Goal: Task Accomplishment & Management: Complete application form

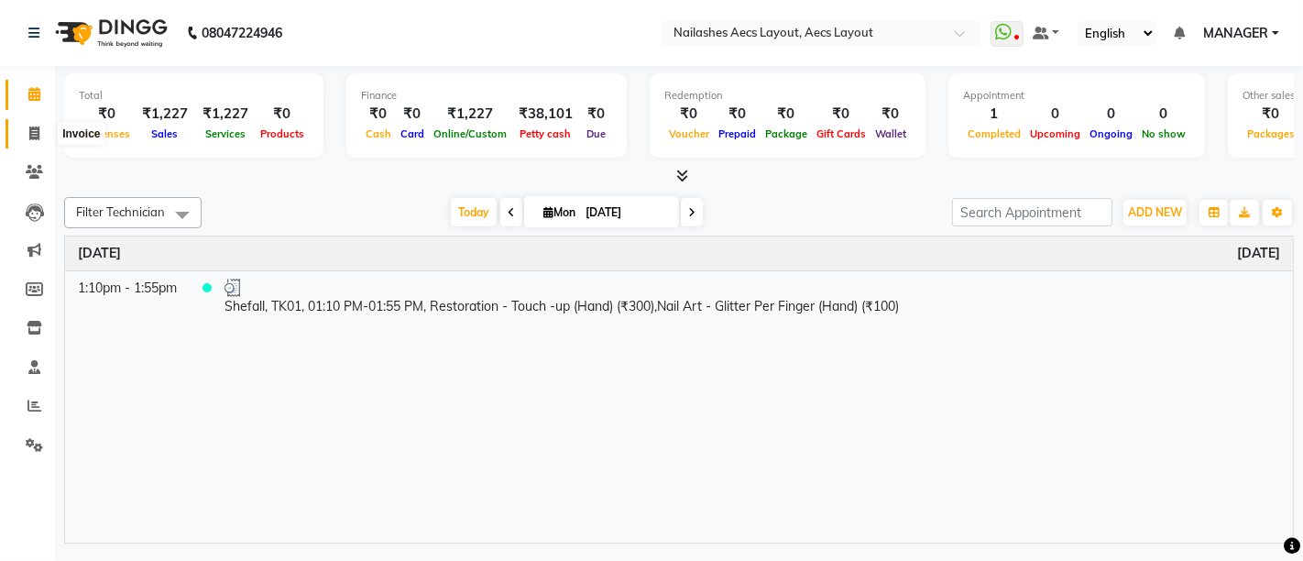
click at [37, 124] on span at bounding box center [34, 134] width 32 height 21
select select "service"
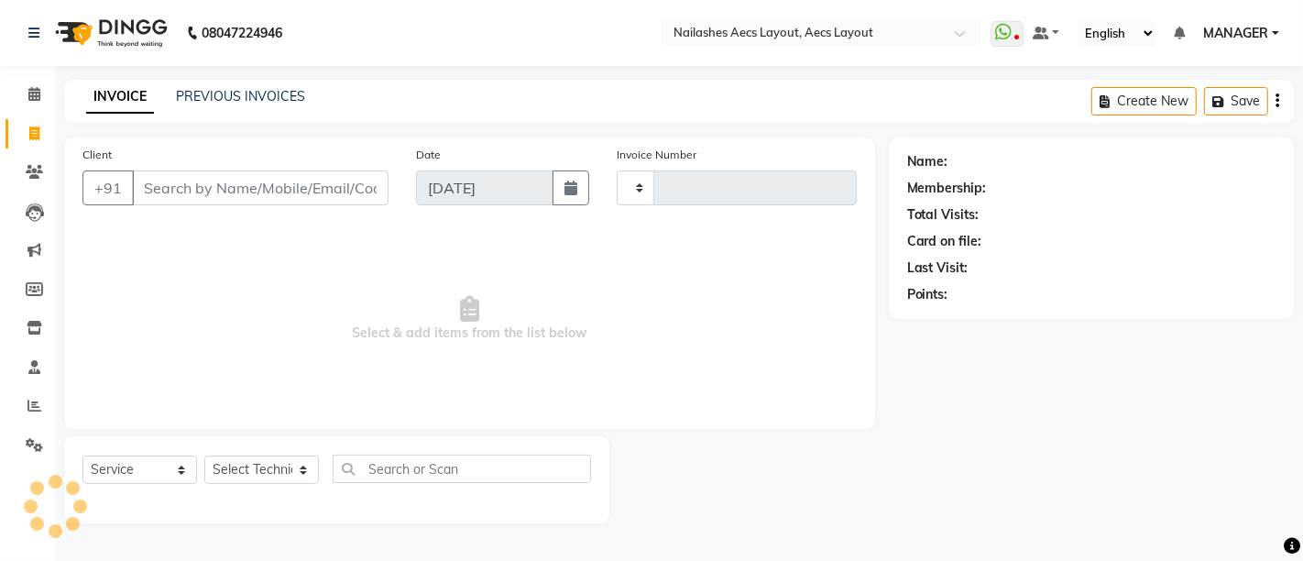
type input "0346"
select select "8467"
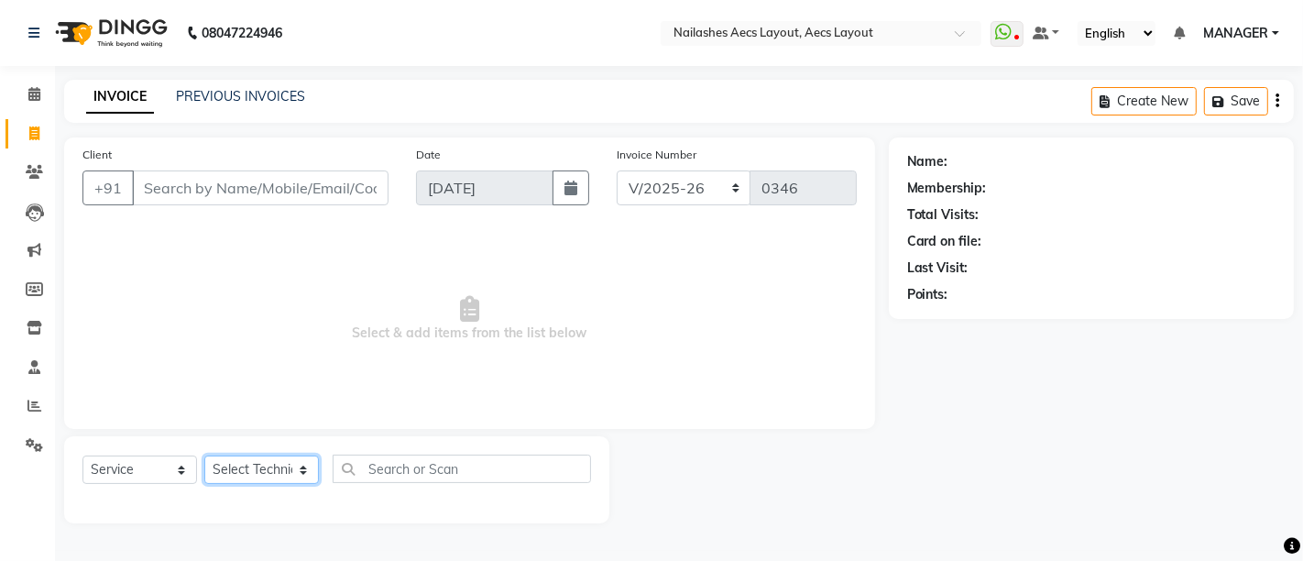
click at [258, 478] on select "Select Technician" at bounding box center [261, 469] width 115 height 28
select select "88233"
click at [204, 455] on select "Select Technician [PERSON_NAME] MANAGER [PERSON_NAME] owner [PERSON_NAME]" at bounding box center [261, 469] width 115 height 28
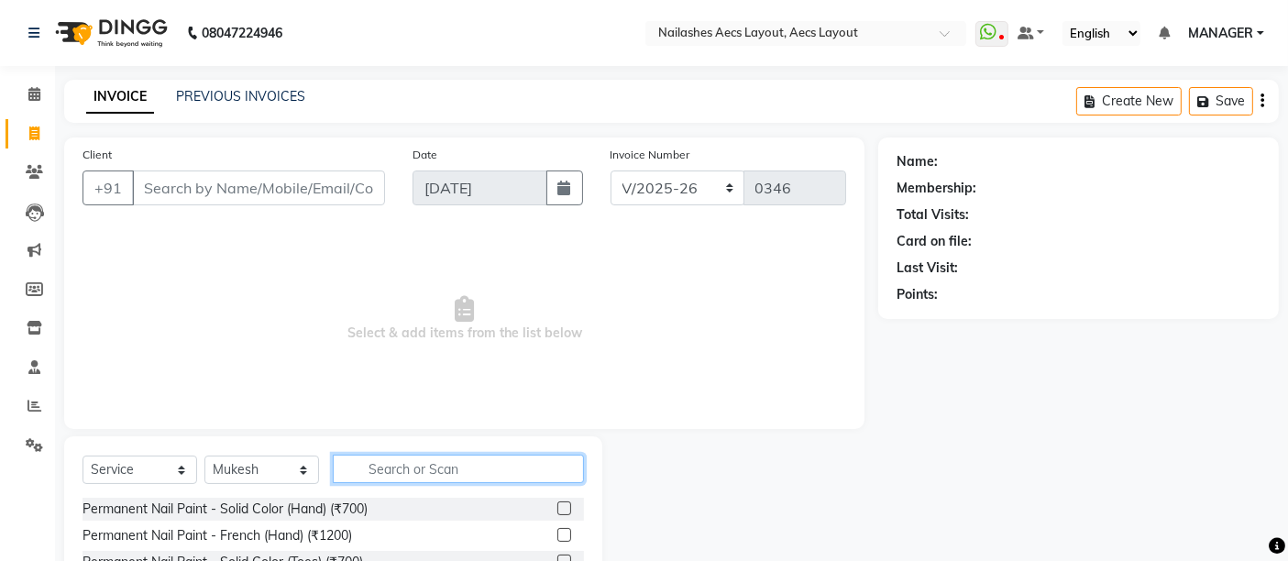
click at [402, 468] on input "text" at bounding box center [458, 469] width 251 height 28
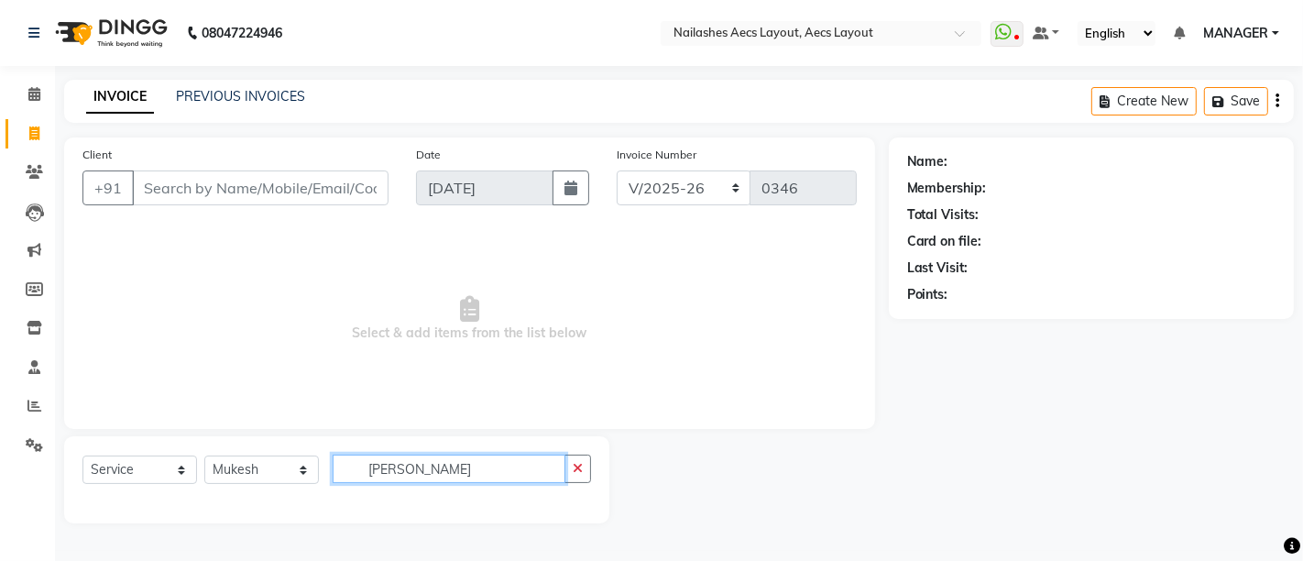
type input "mukesh"
drag, startPoint x: 442, startPoint y: 472, endPoint x: 316, endPoint y: 472, distance: 125.5
click at [316, 472] on div "Select Service Product Membership Package Voucher Prepaid Gift Card Select Tech…" at bounding box center [336, 476] width 509 height 43
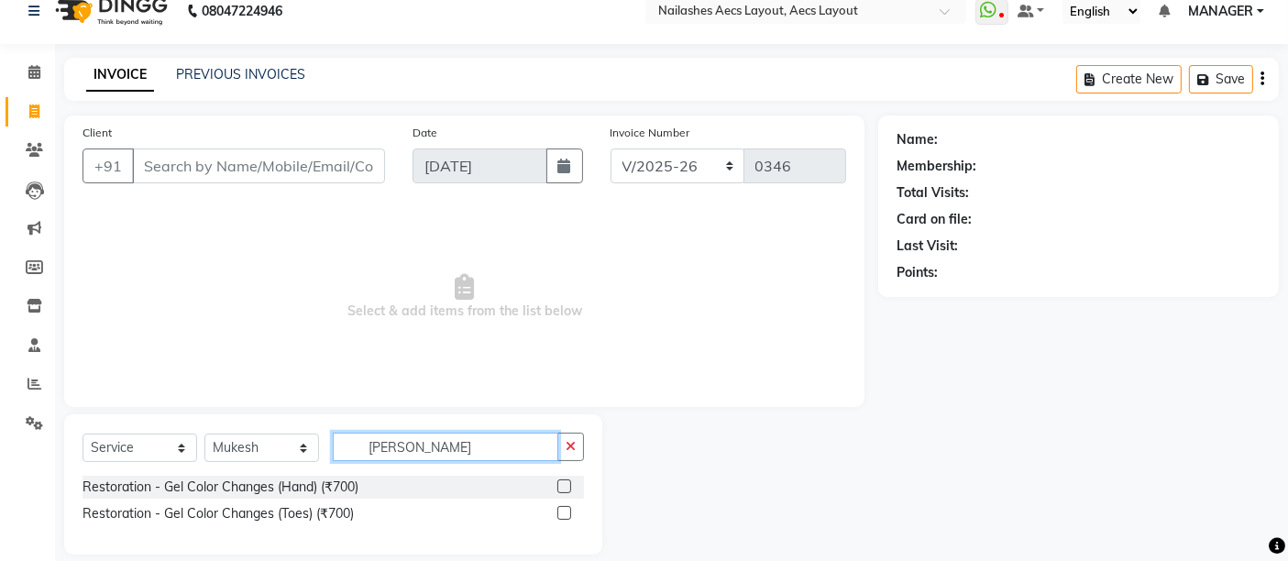
scroll to position [41, 0]
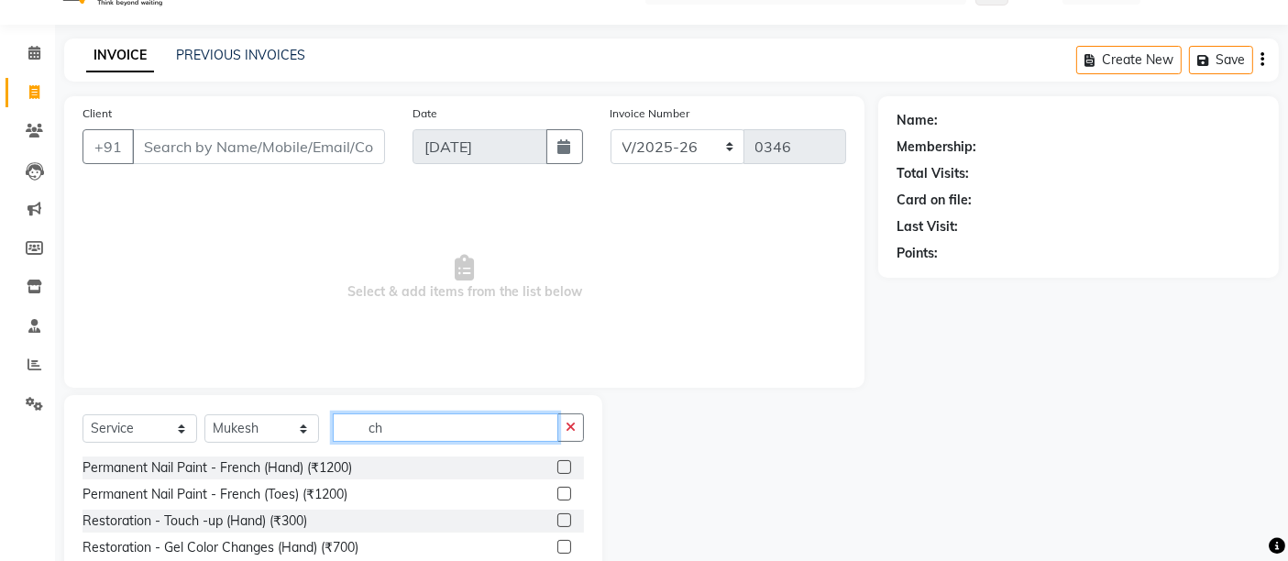
type input "c"
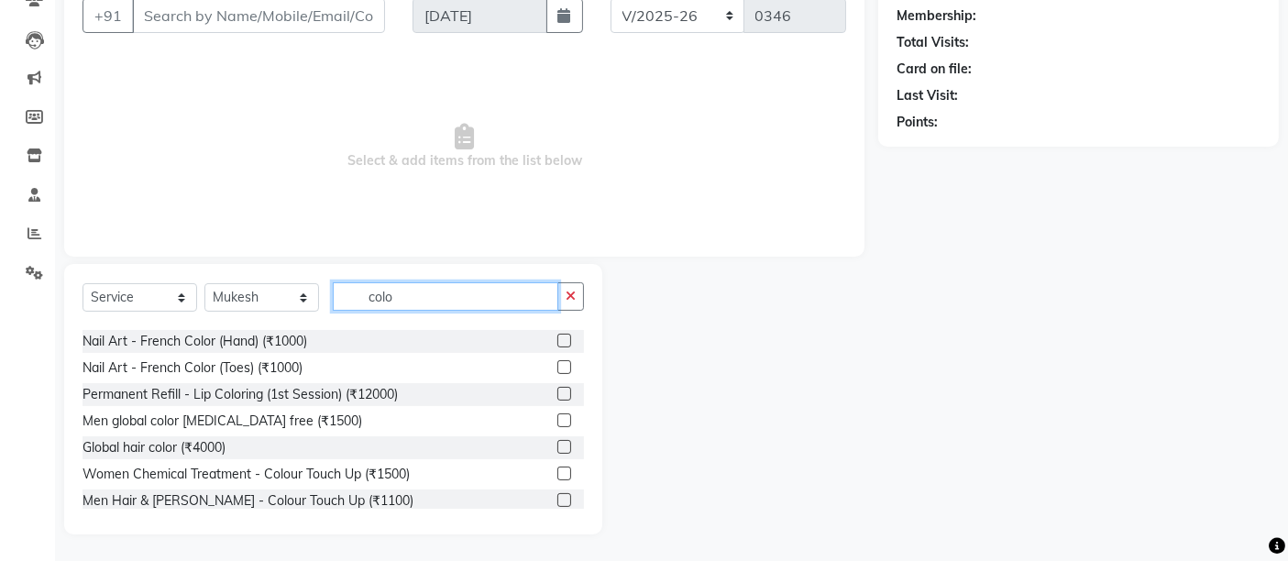
scroll to position [0, 0]
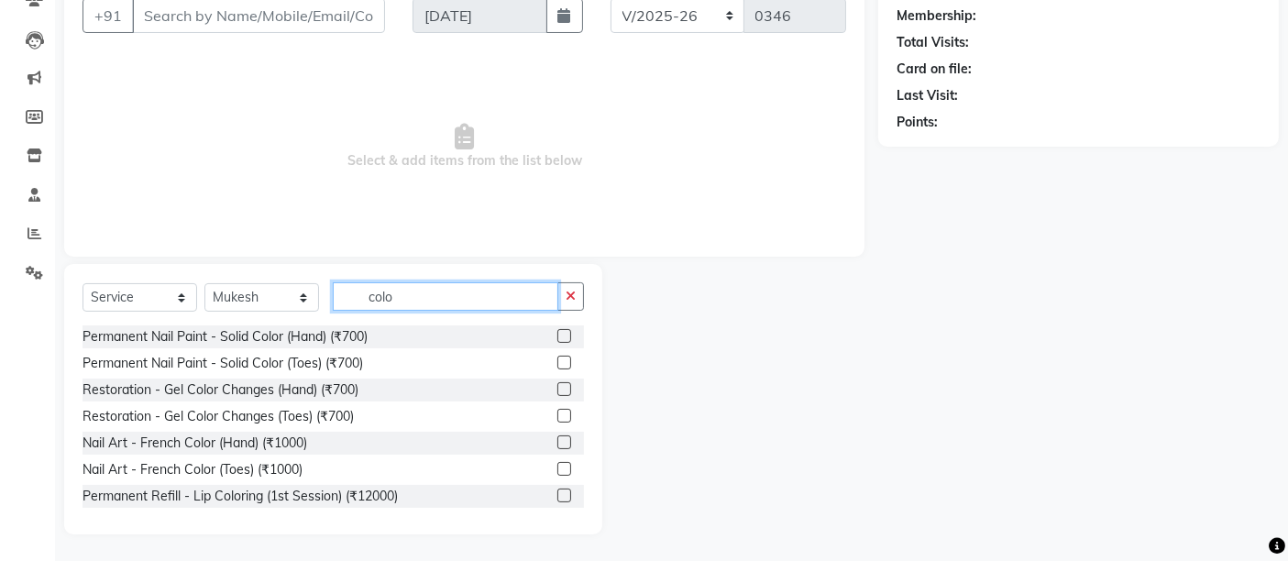
drag, startPoint x: 405, startPoint y: 302, endPoint x: 313, endPoint y: 297, distance: 91.8
click at [313, 297] on div "Select Service Product Membership Package Voucher Prepaid Gift Card Select Tech…" at bounding box center [332, 303] width 501 height 43
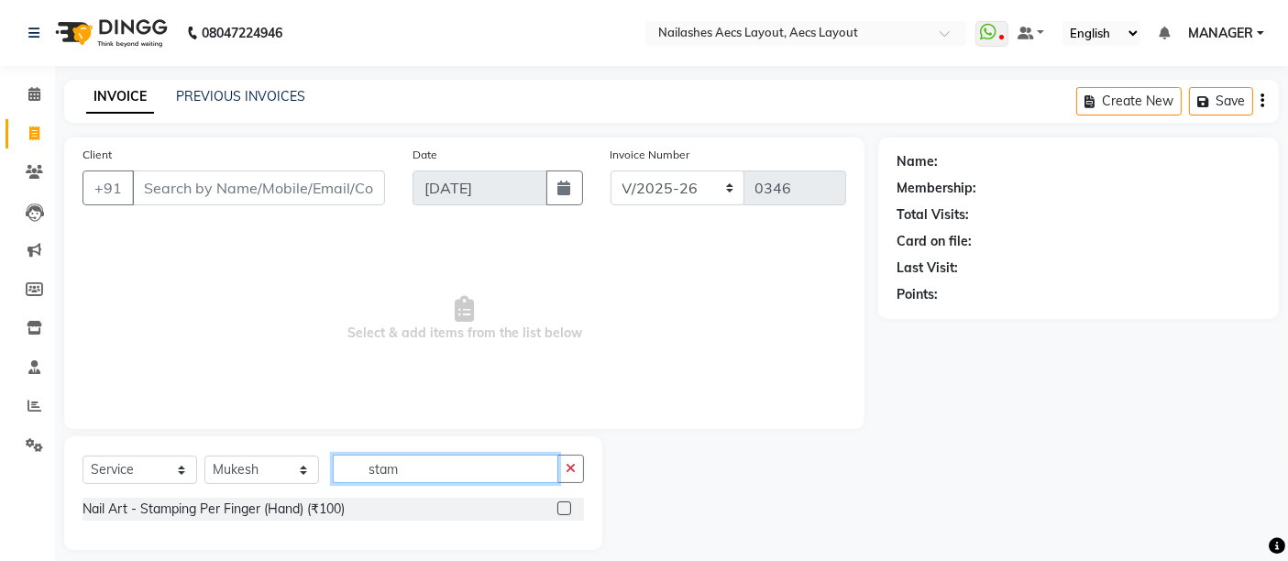
type input "stam"
click at [560, 508] on label at bounding box center [564, 508] width 14 height 14
click at [560, 508] on input "checkbox" at bounding box center [563, 509] width 12 height 12
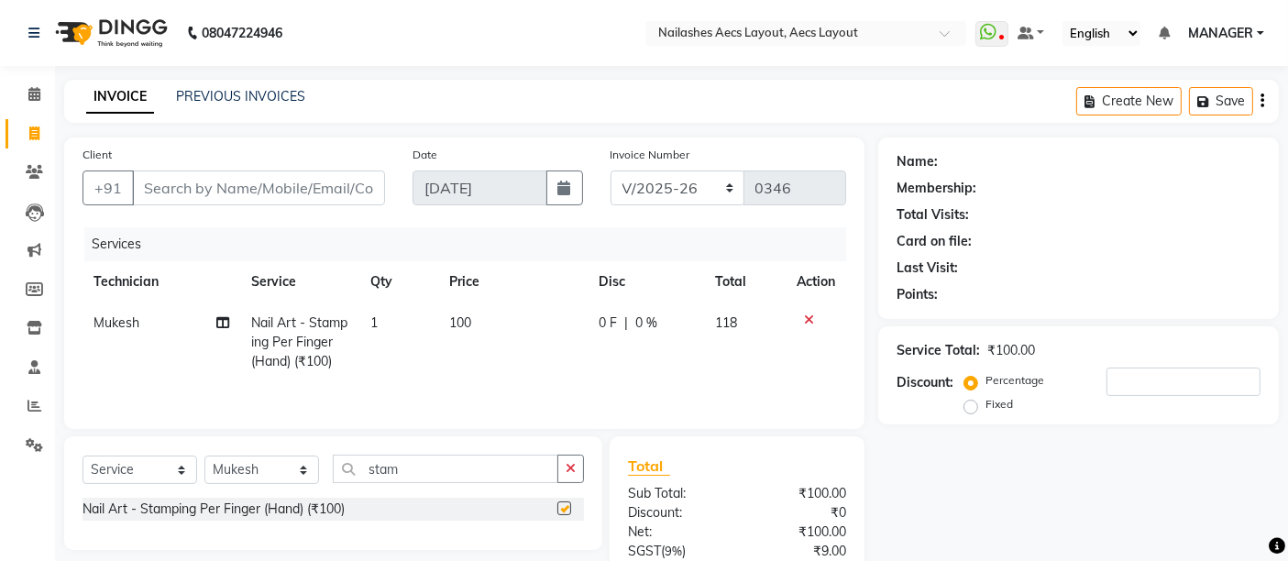
checkbox input "false"
click at [474, 318] on td "100" at bounding box center [513, 342] width 148 height 80
select select "88233"
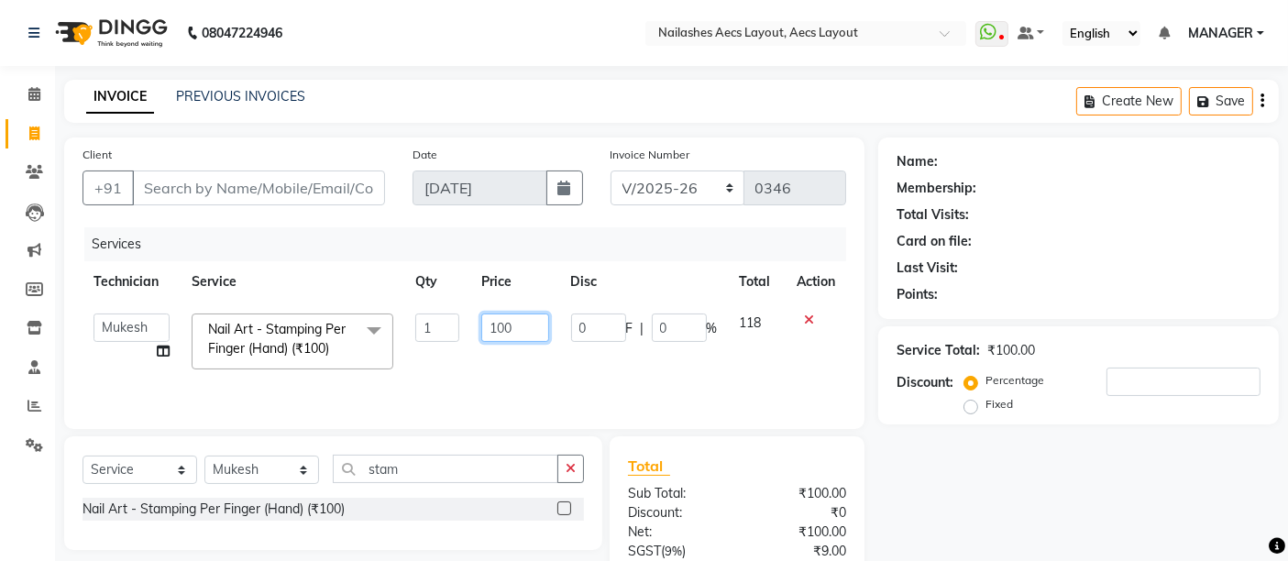
click at [528, 328] on input "100" at bounding box center [514, 327] width 67 height 28
type input "150"
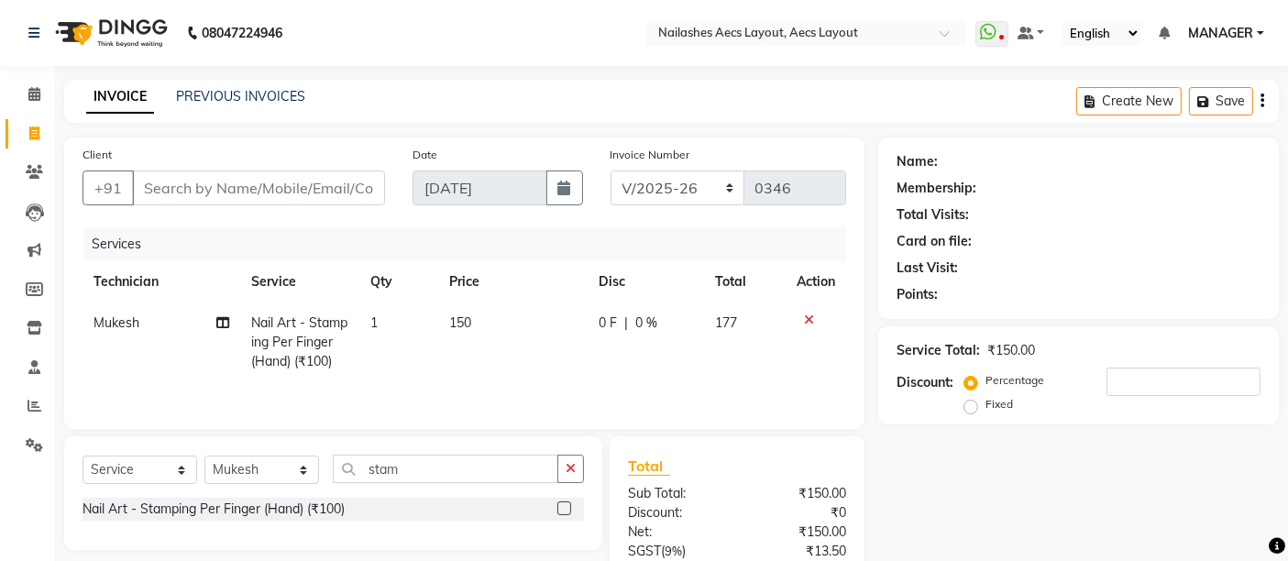
click at [384, 323] on td "1" at bounding box center [398, 342] width 79 height 80
select select "88233"
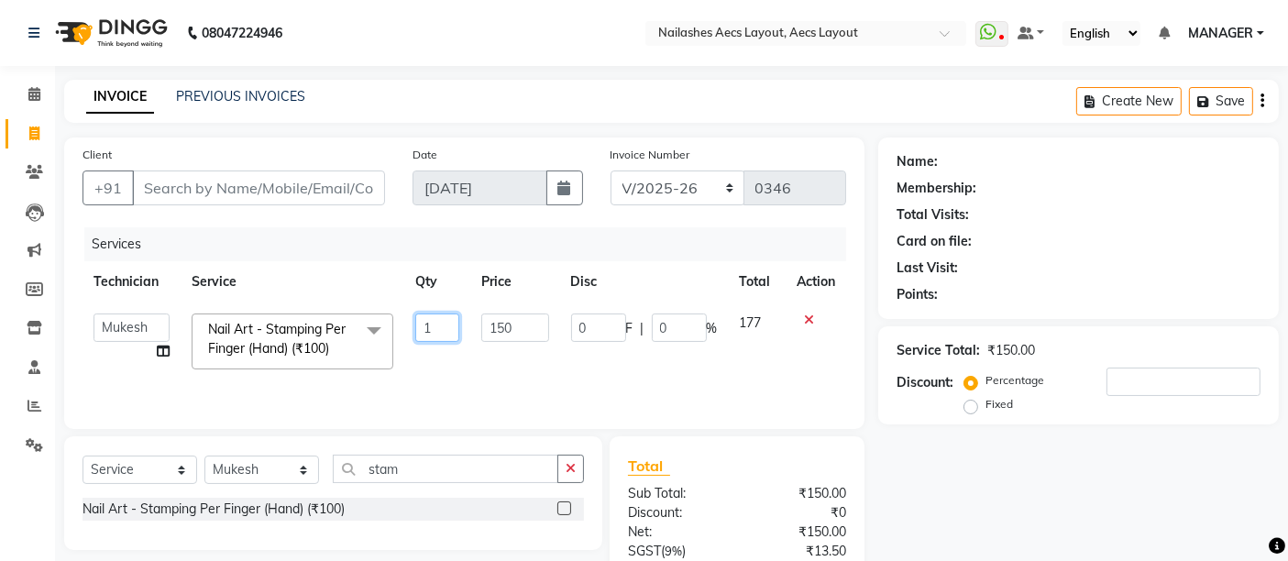
click at [451, 328] on input "1" at bounding box center [437, 327] width 45 height 28
type input "8"
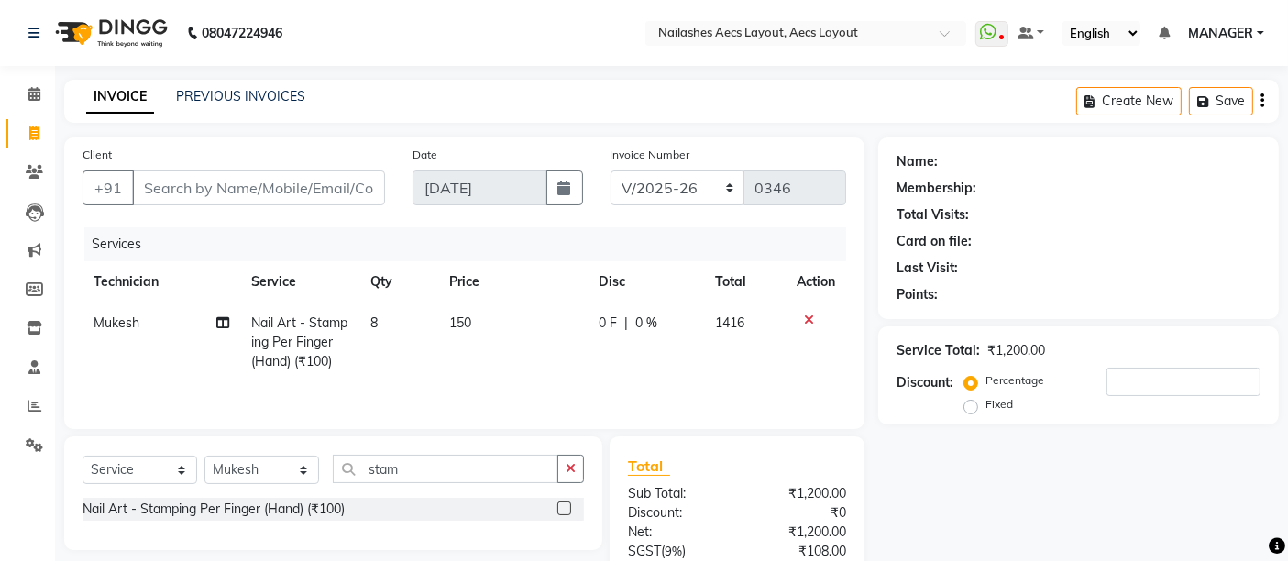
click at [466, 363] on tr "Mukesh Nail Art - Stamping Per Finger (Hand) (₹100) 8 150 0 F | 0 % 1416" at bounding box center [463, 342] width 763 height 80
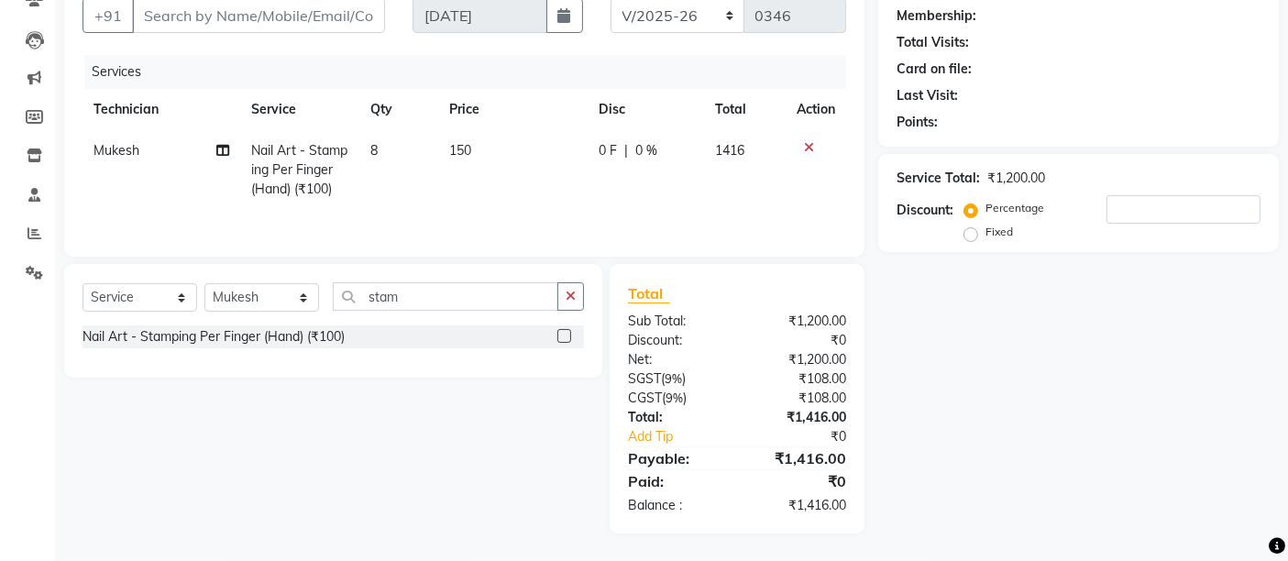
click at [560, 333] on label at bounding box center [564, 336] width 14 height 14
click at [560, 333] on input "checkbox" at bounding box center [563, 337] width 12 height 12
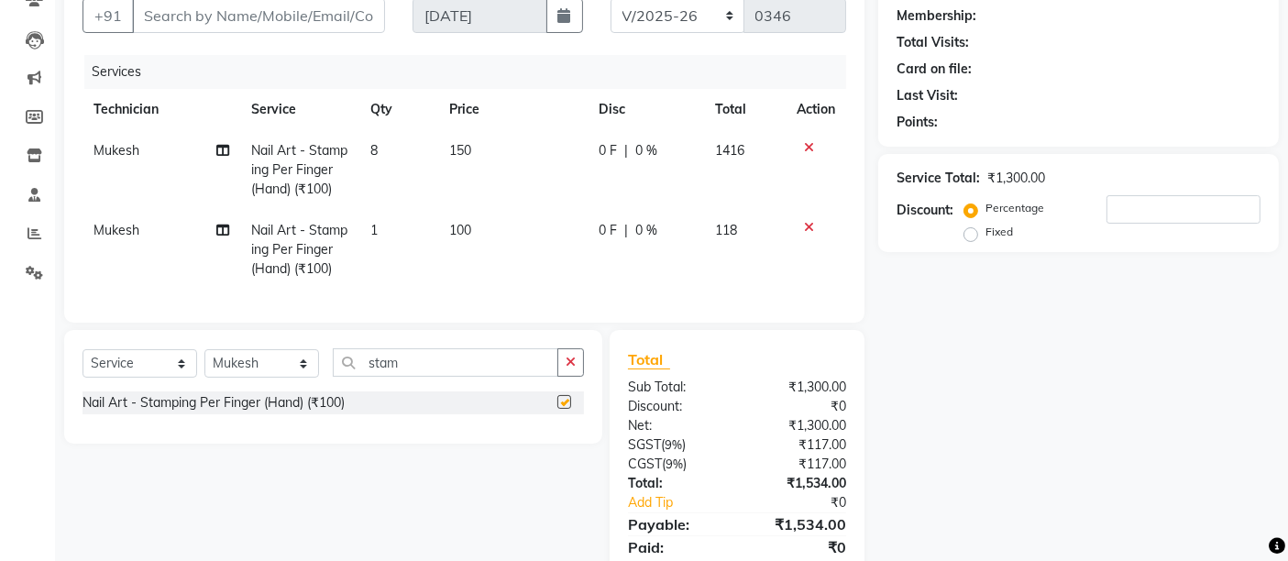
checkbox input "false"
click at [472, 232] on td "100" at bounding box center [513, 250] width 148 height 80
select select "88233"
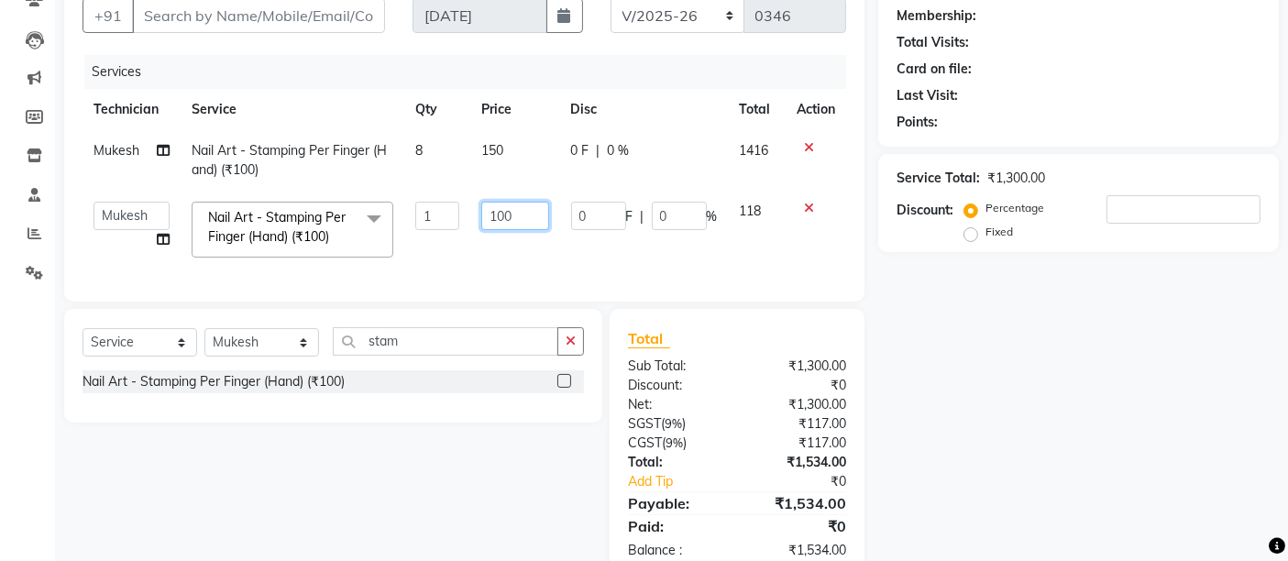
drag, startPoint x: 514, startPoint y: 213, endPoint x: 483, endPoint y: 213, distance: 31.2
click at [484, 213] on input "100" at bounding box center [514, 216] width 67 height 28
type input "200"
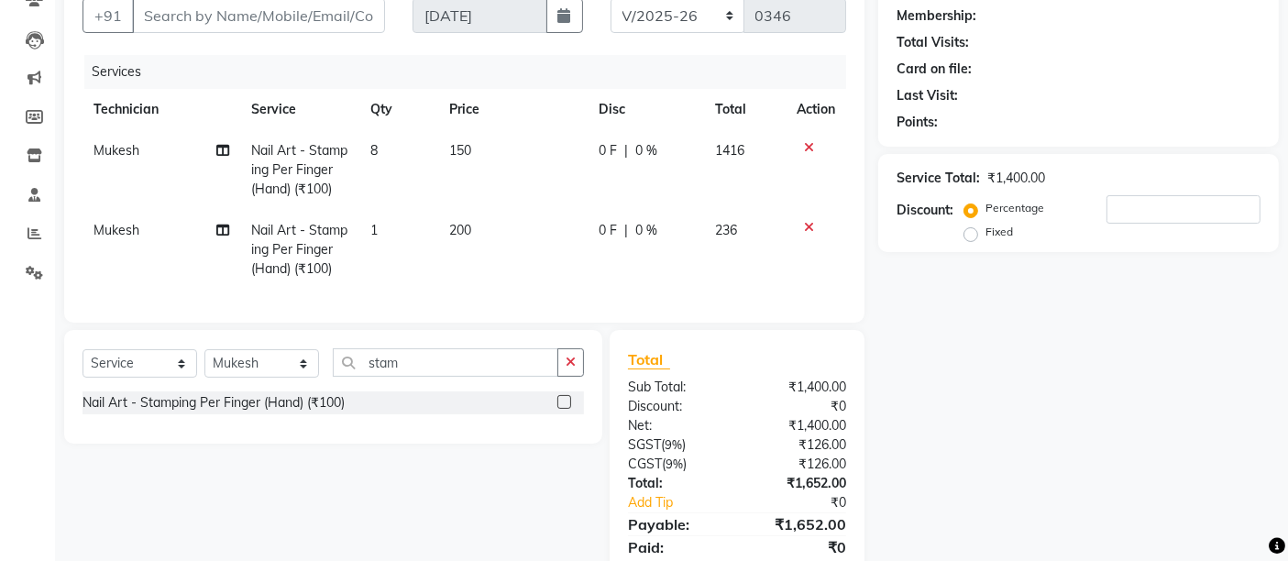
click at [384, 224] on td "1" at bounding box center [398, 250] width 79 height 80
select select "88233"
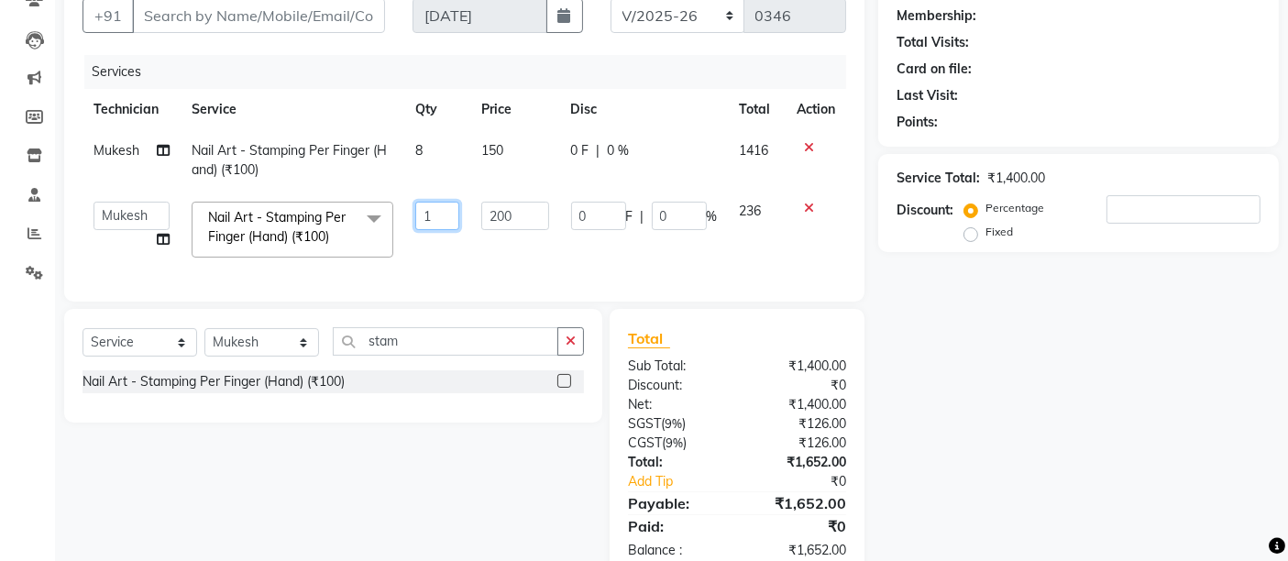
drag, startPoint x: 443, startPoint y: 208, endPoint x: 416, endPoint y: 211, distance: 26.7
click at [416, 211] on input "1" at bounding box center [437, 216] width 45 height 28
type input "2"
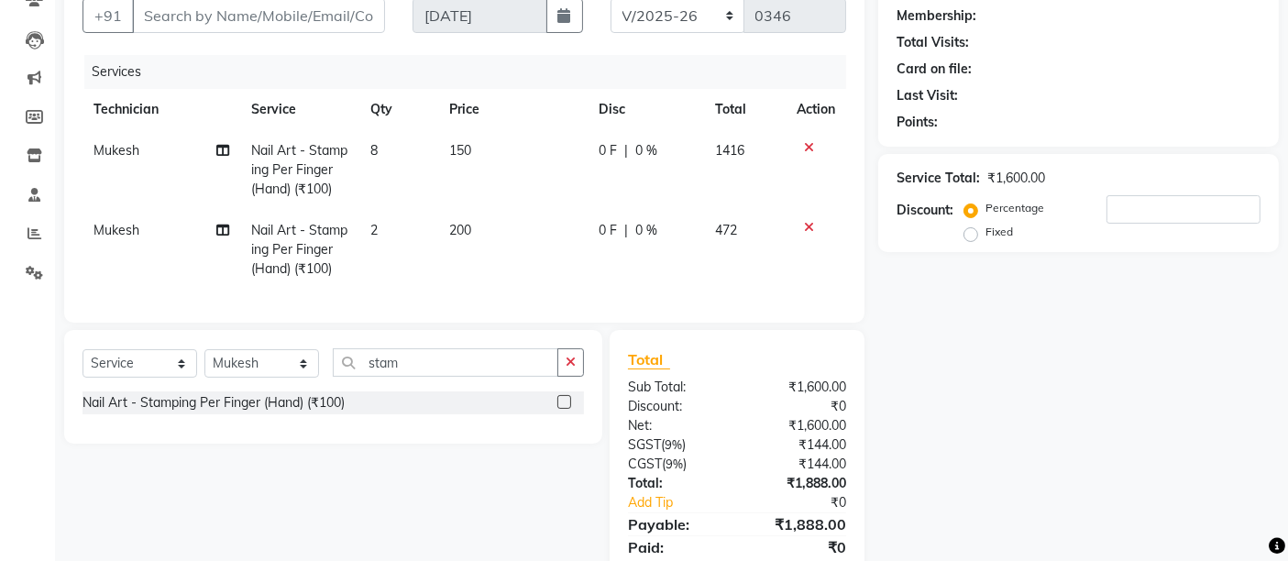
click at [453, 256] on tr "Mukesh Nail Art - Stamping Per Finger (Hand) (₹100) 2 200 0 F | 0 % 472" at bounding box center [463, 250] width 763 height 80
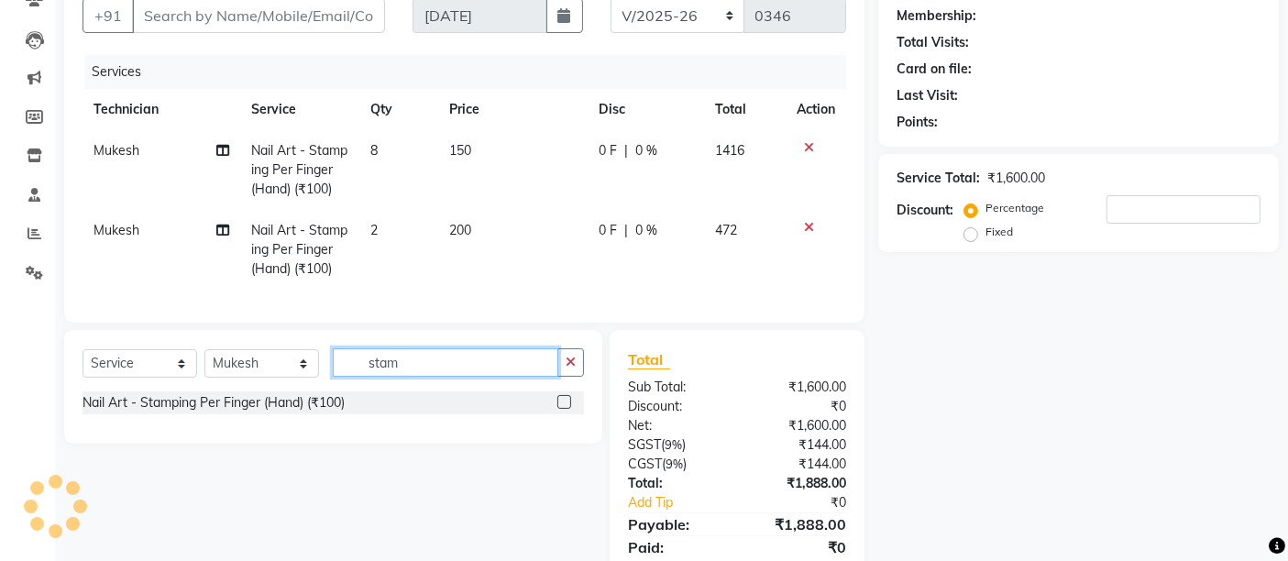
drag, startPoint x: 411, startPoint y: 367, endPoint x: 328, endPoint y: 376, distance: 83.0
click at [328, 376] on div "Select Service Product Membership Package Voucher Prepaid Gift Card Select Tech…" at bounding box center [332, 369] width 501 height 43
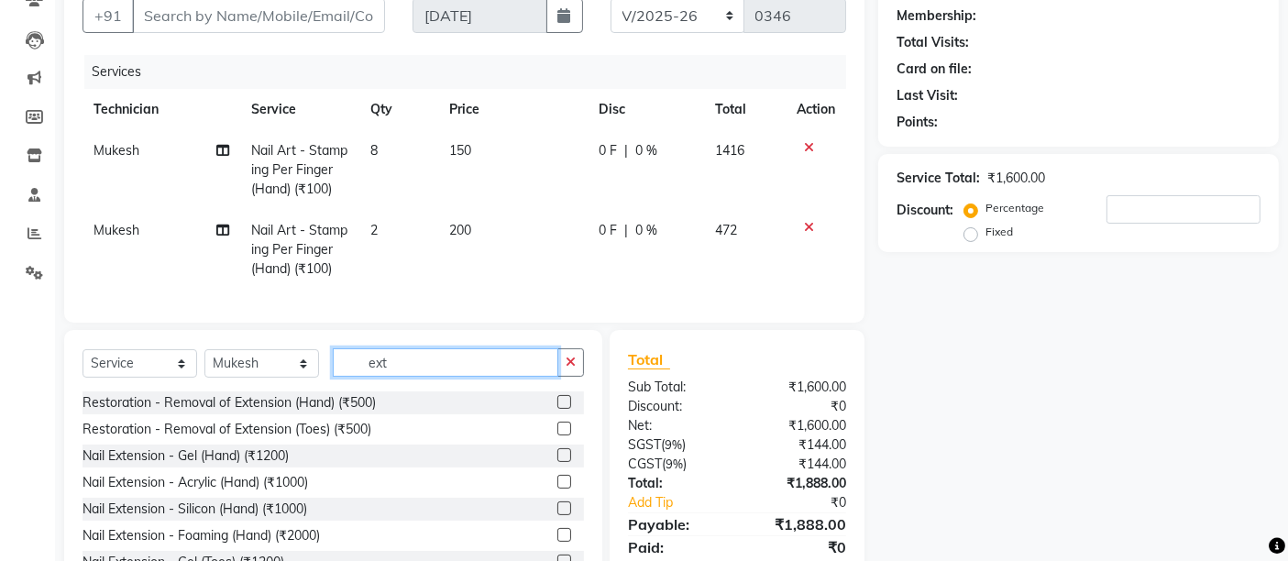
type input "ext"
drag, startPoint x: 551, startPoint y: 495, endPoint x: 549, endPoint y: 475, distance: 20.2
click at [557, 488] on label at bounding box center [564, 482] width 14 height 14
click at [557, 488] on input "checkbox" at bounding box center [563, 483] width 12 height 12
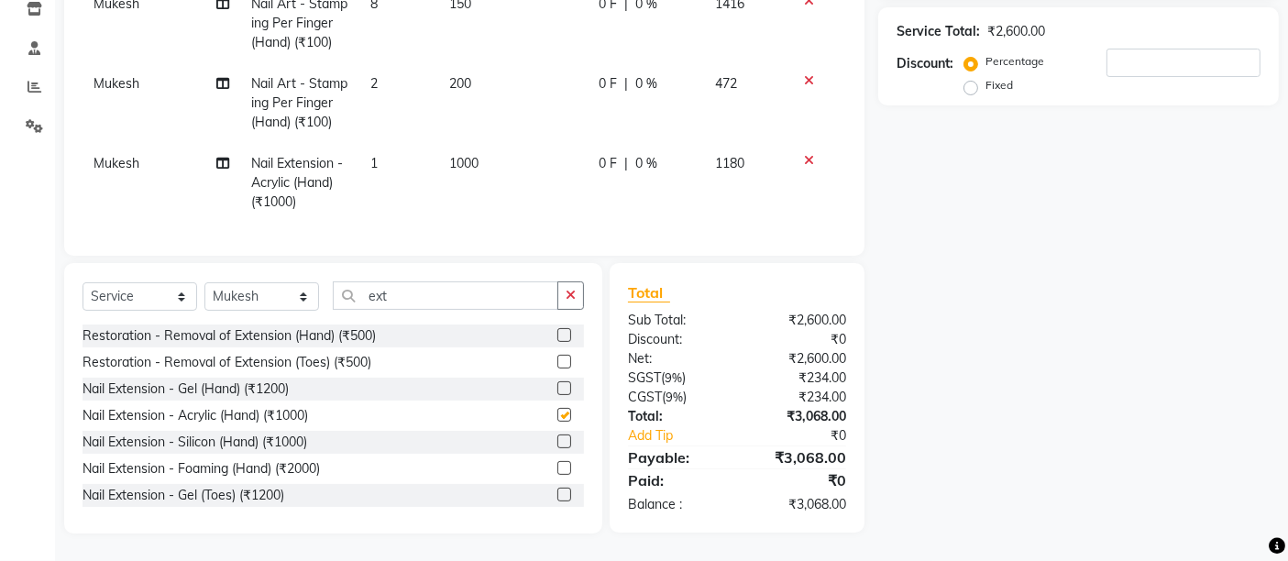
checkbox input "false"
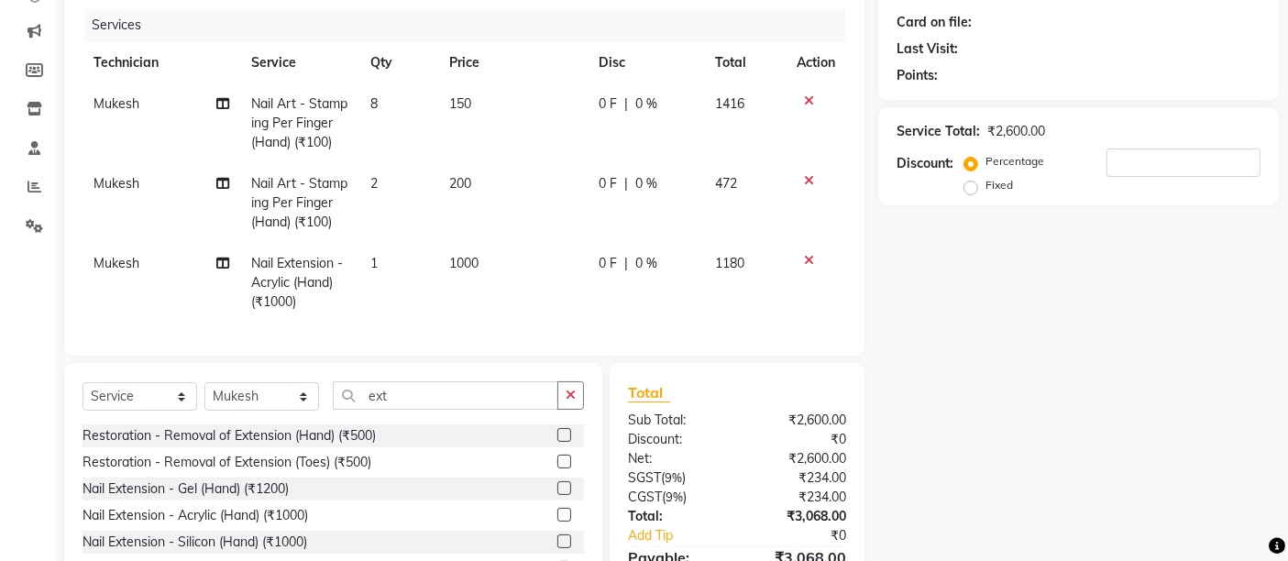
scroll to position [0, 0]
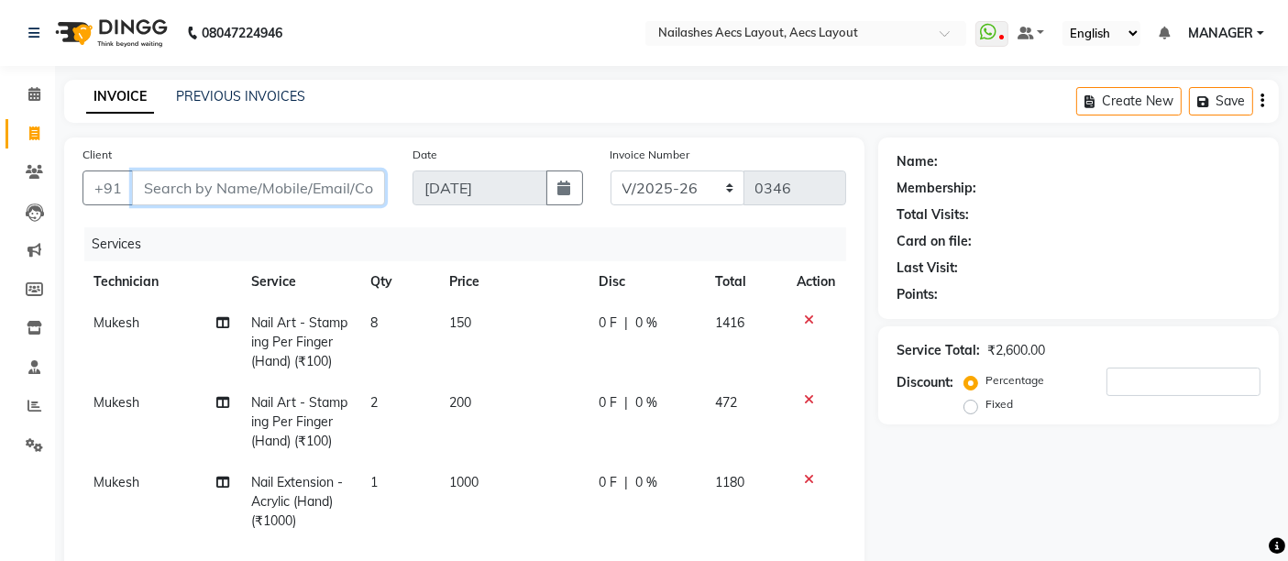
click at [192, 203] on input "Client" at bounding box center [258, 187] width 253 height 35
type input "l"
type input "0"
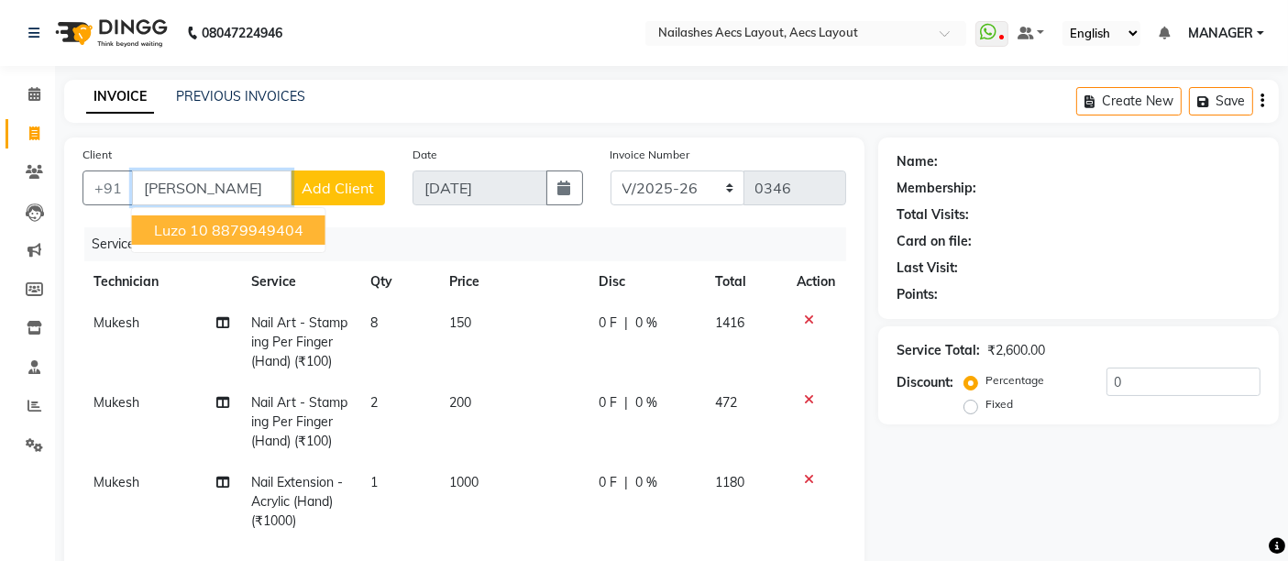
click at [204, 223] on span "Luzo 10" at bounding box center [181, 230] width 54 height 18
type input "8879949404"
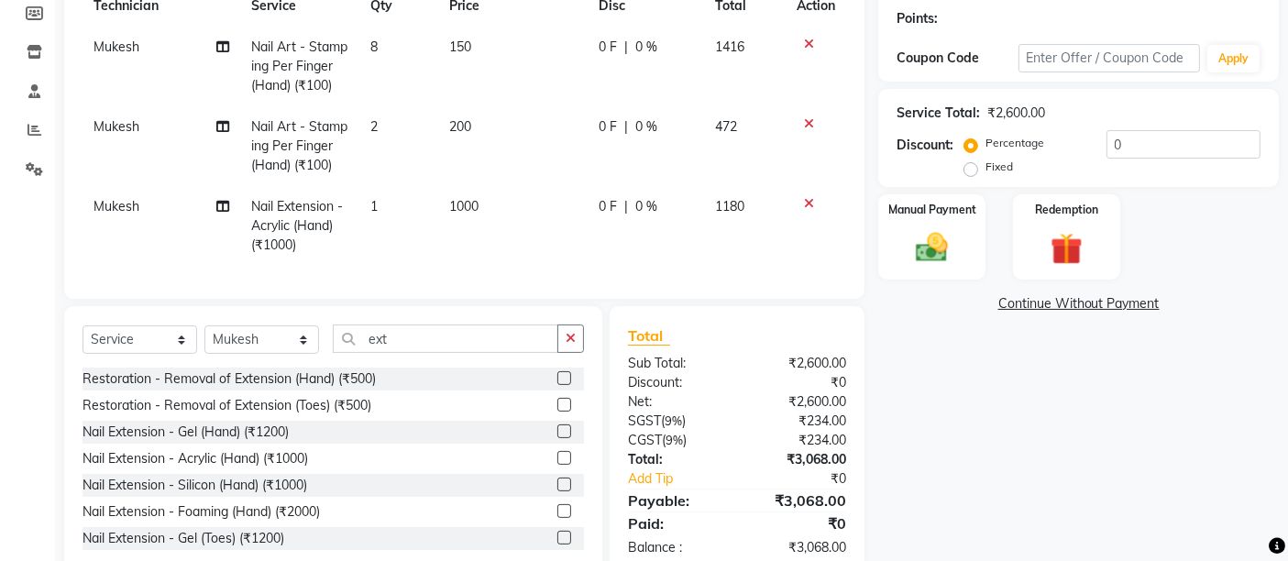
select select "1: Object"
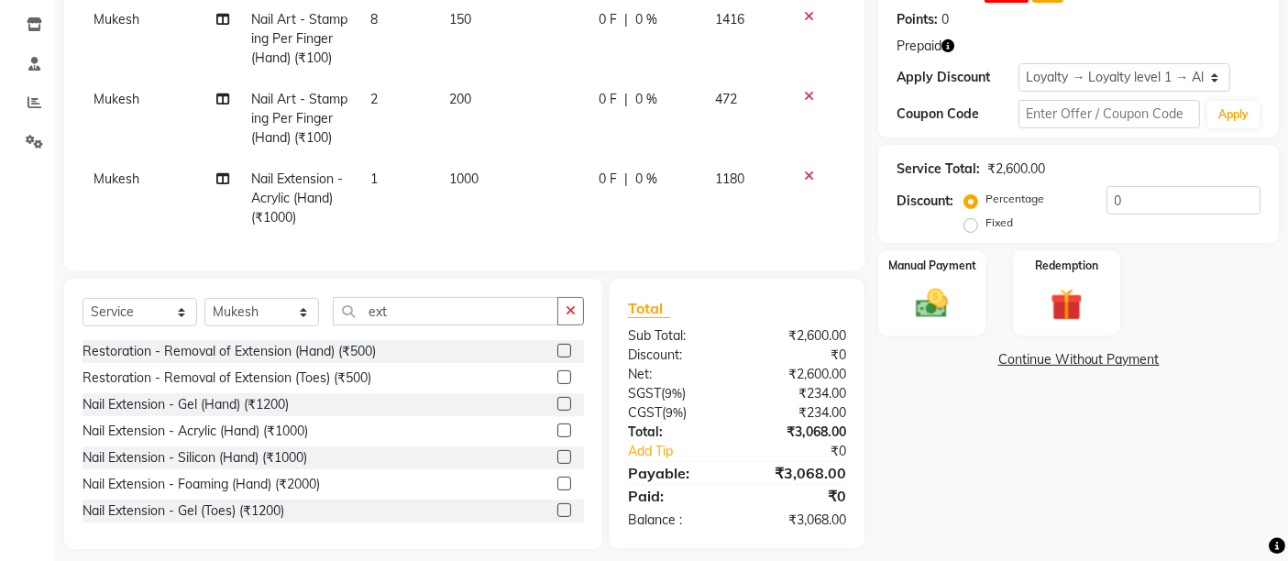
scroll to position [333, 0]
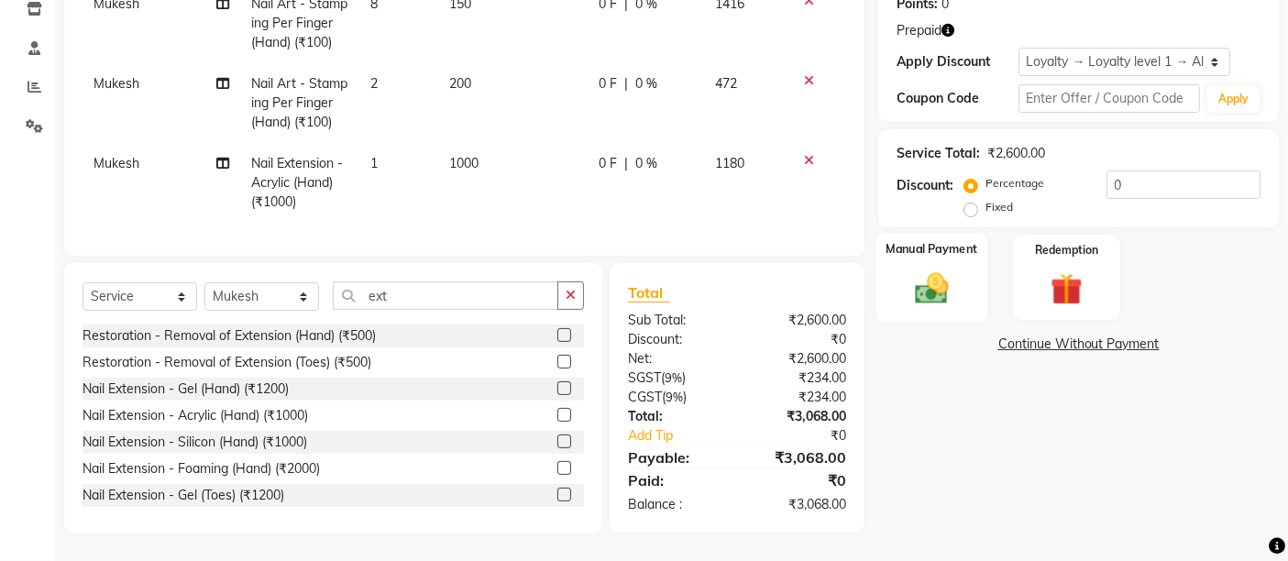
click at [908, 275] on img at bounding box center [931, 288] width 55 height 38
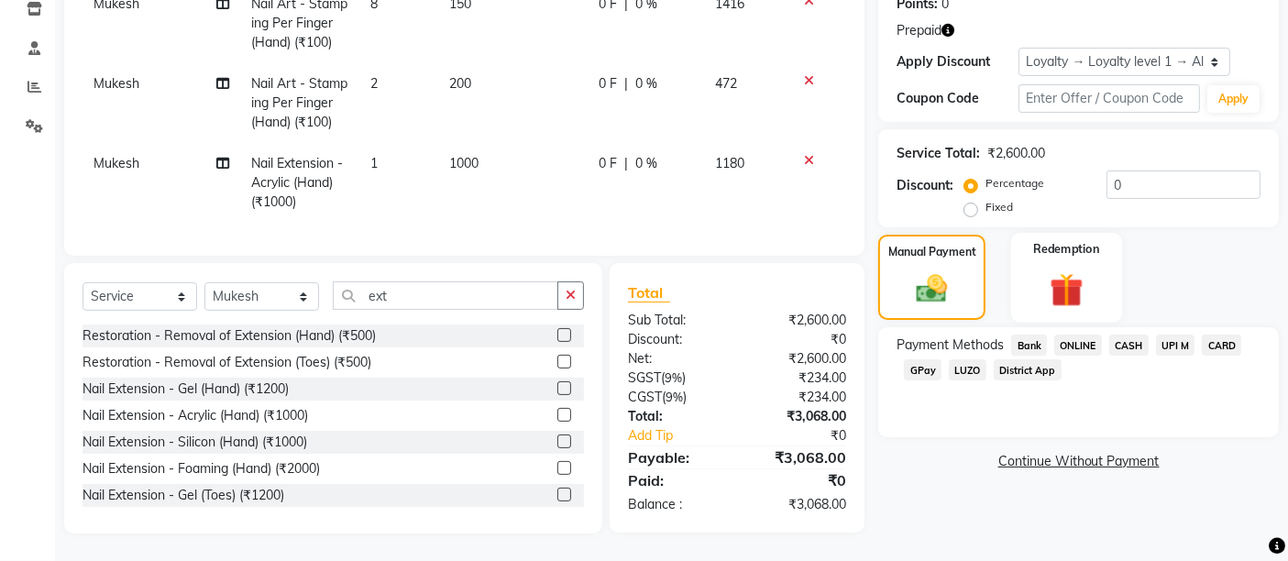
click at [1049, 271] on img at bounding box center [1065, 290] width 55 height 42
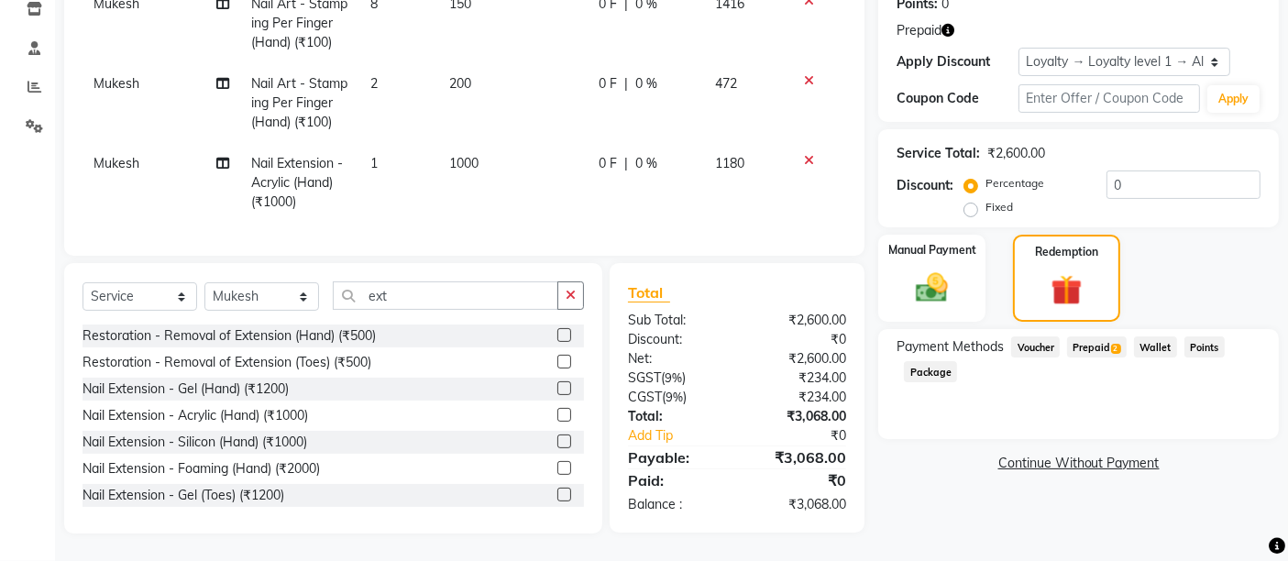
click at [1092, 336] on span "Prepaid 2" at bounding box center [1097, 346] width 60 height 21
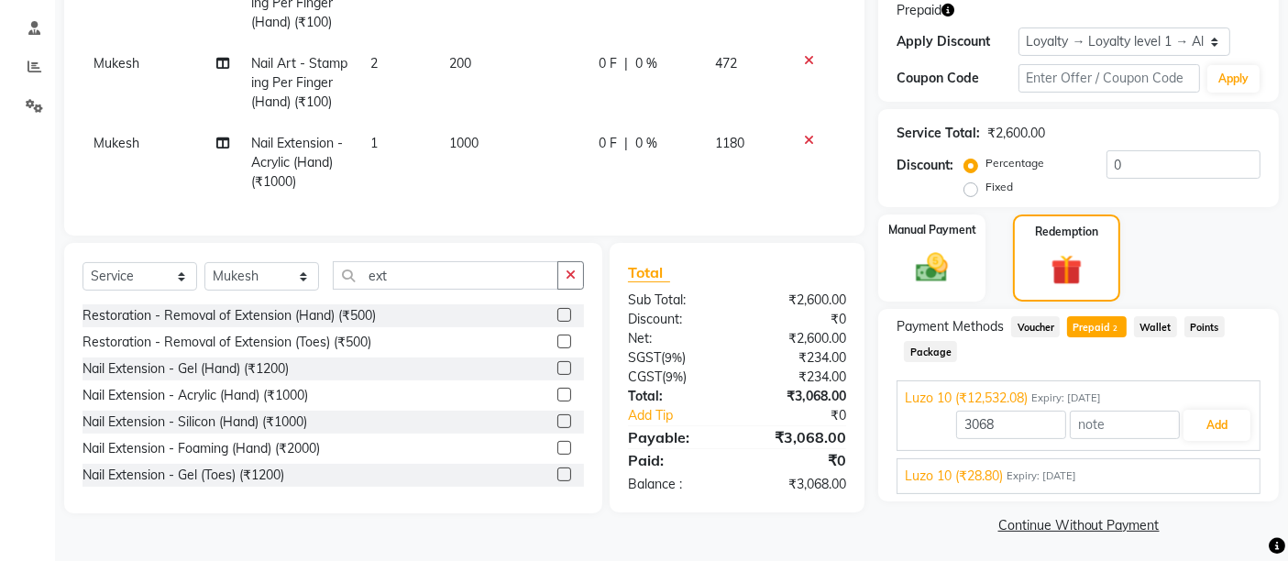
scroll to position [343, 0]
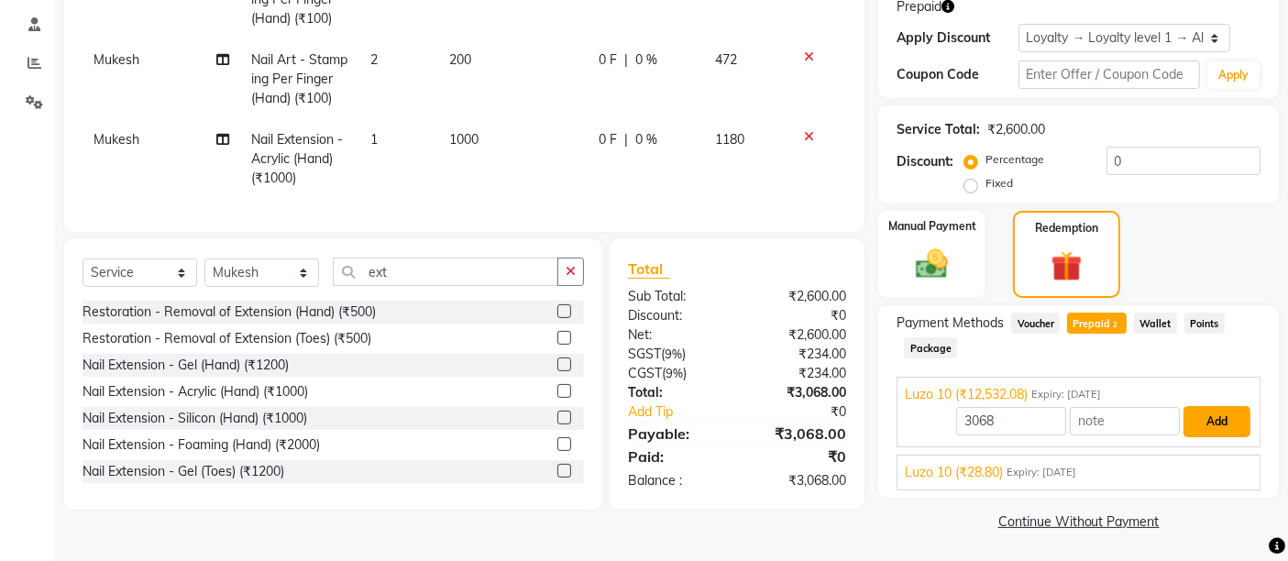
click at [1211, 422] on button "Add" at bounding box center [1216, 421] width 67 height 31
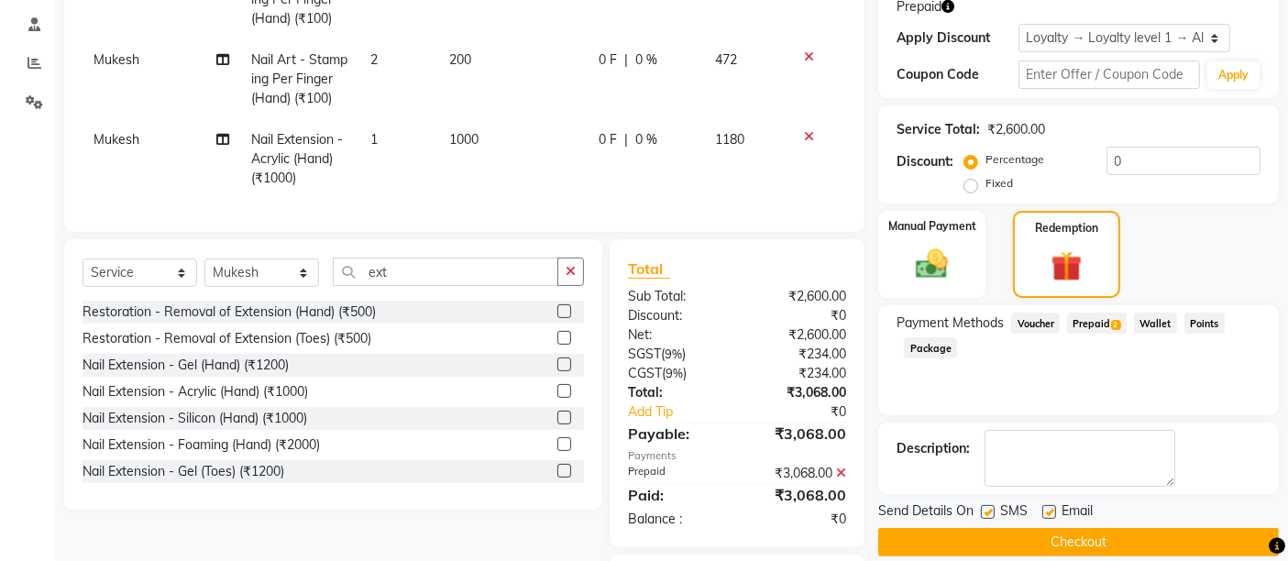
scroll to position [461, 0]
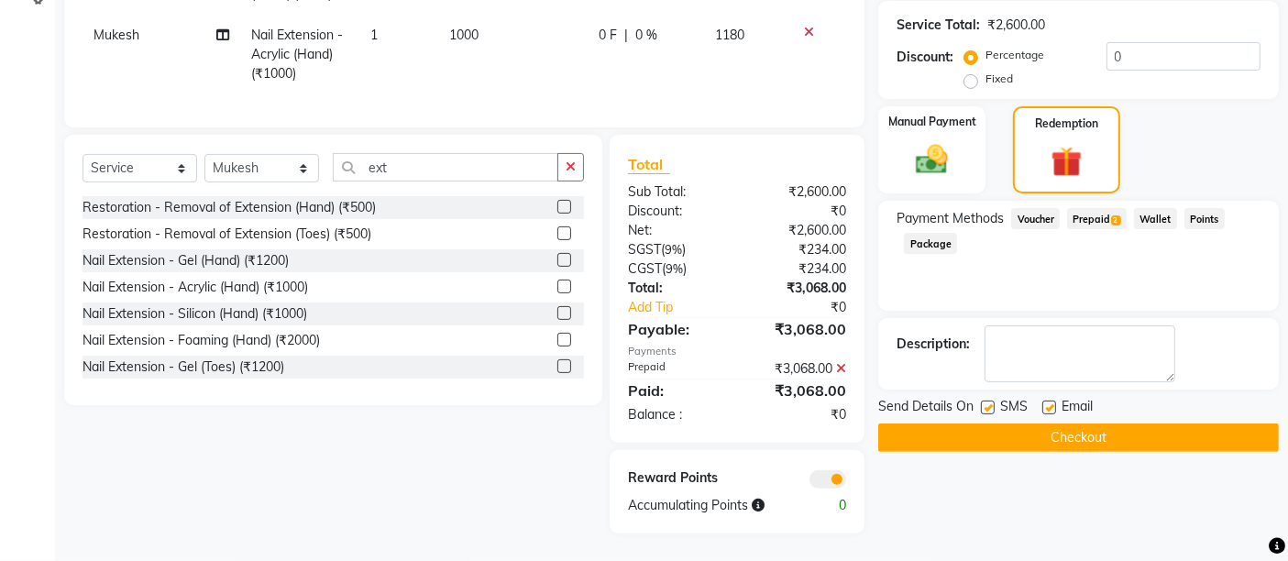
click at [1091, 423] on button "Checkout" at bounding box center [1078, 437] width 400 height 28
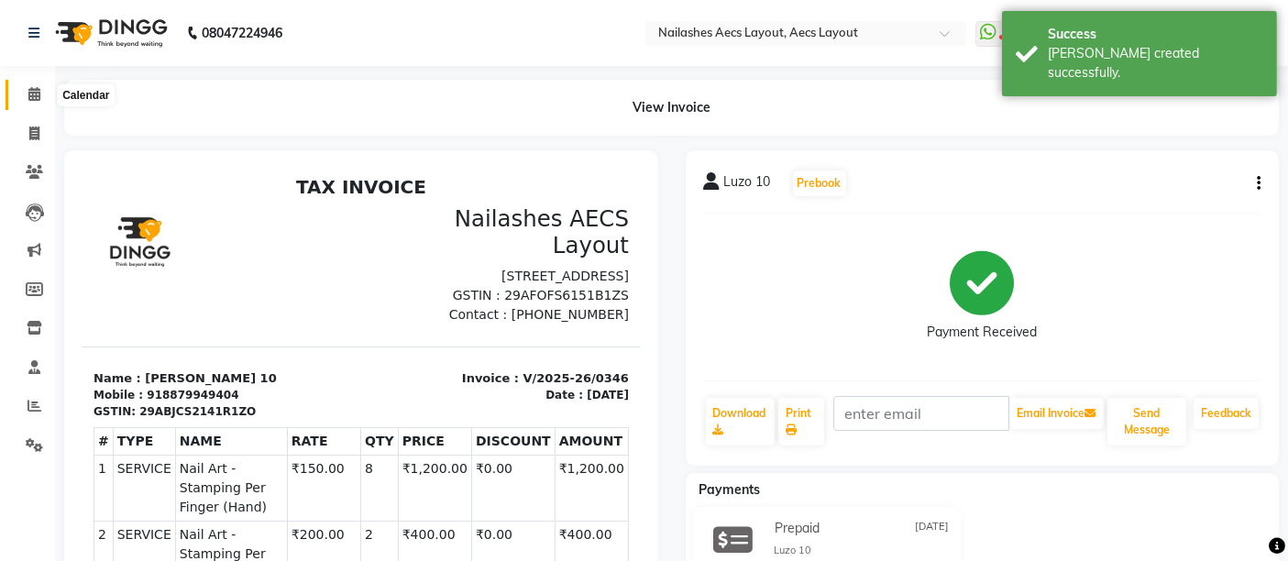
click at [34, 88] on icon at bounding box center [34, 94] width 12 height 14
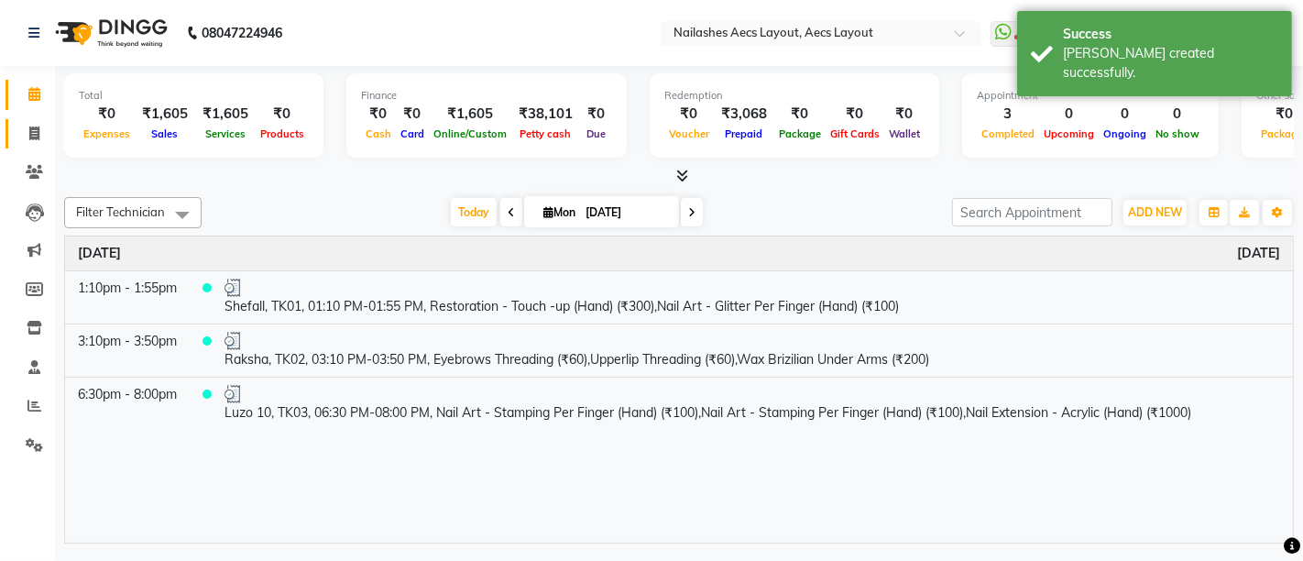
click at [31, 121] on link "Invoice" at bounding box center [27, 134] width 44 height 30
select select "service"
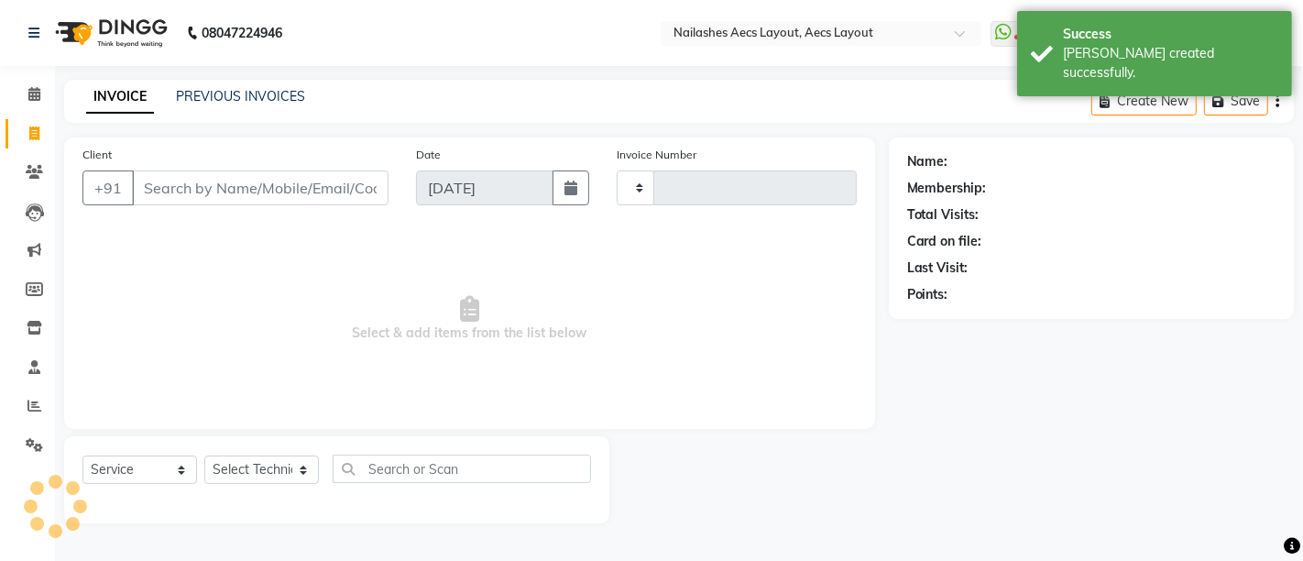
type input "0347"
select select "8467"
drag, startPoint x: 273, startPoint y: 467, endPoint x: 269, endPoint y: 457, distance: 11.1
click at [273, 467] on select "Select Technician" at bounding box center [261, 469] width 115 height 28
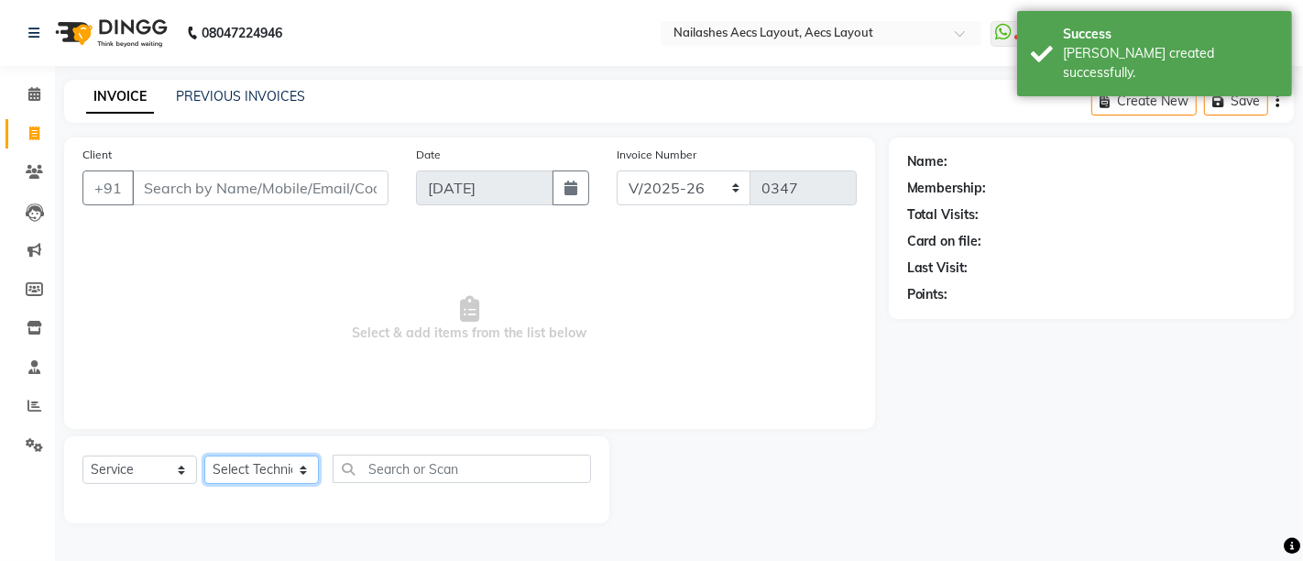
select select "86771"
click at [204, 455] on select "Select Technician Arun Krishna MANAGER Mukesh Neeraj owner Saleem" at bounding box center [261, 469] width 115 height 28
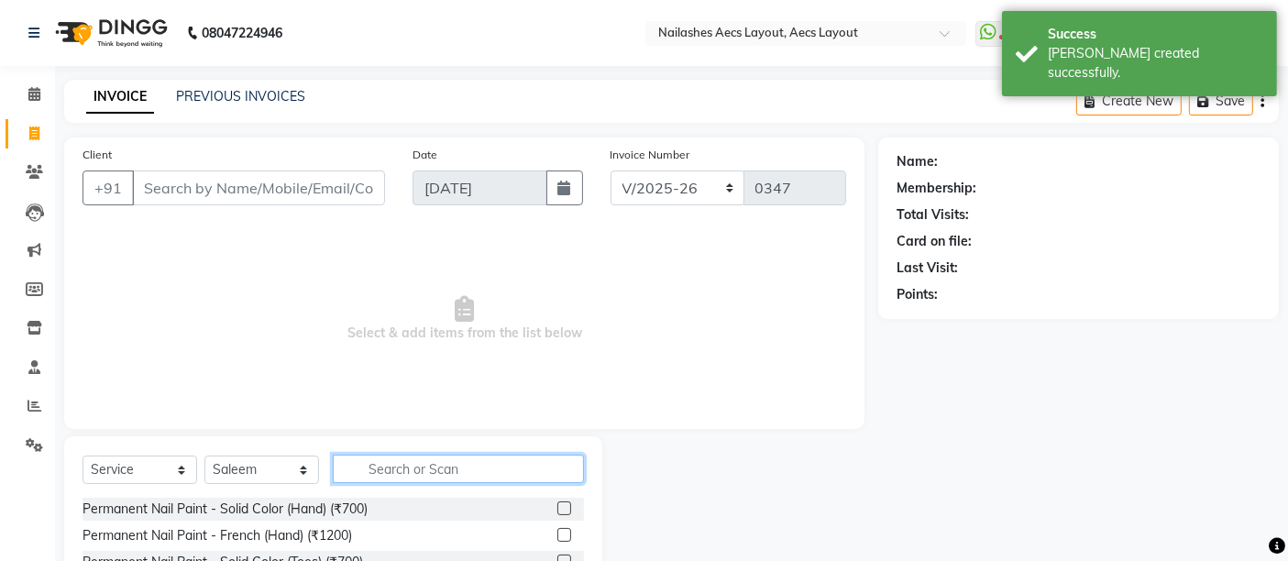
click at [400, 471] on input "text" at bounding box center [458, 469] width 251 height 28
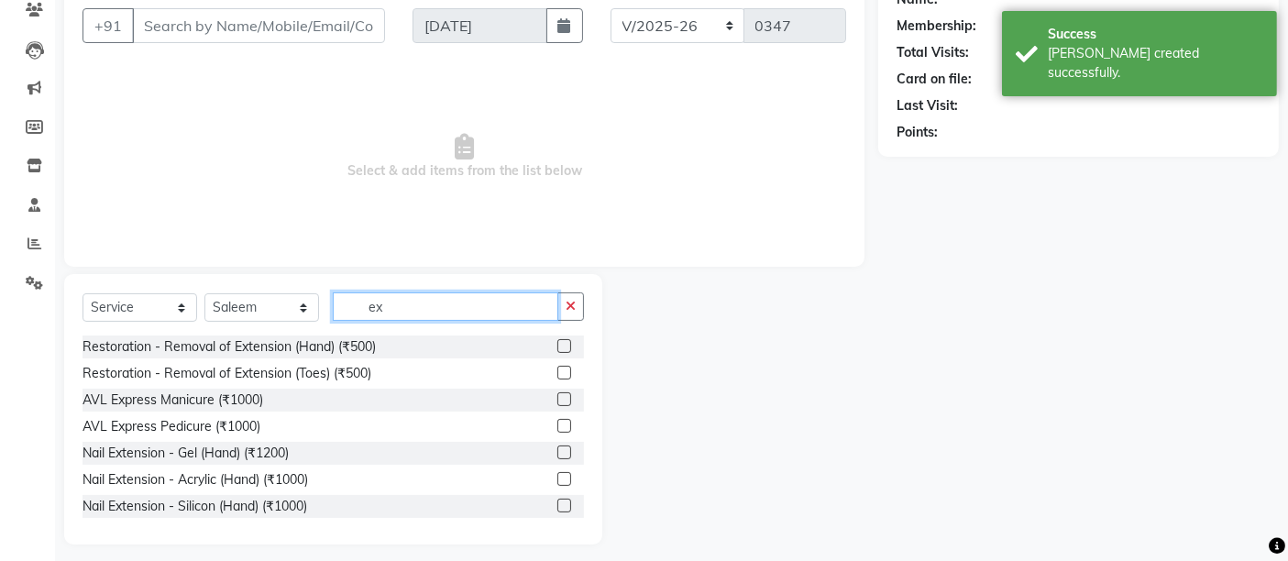
scroll to position [172, 0]
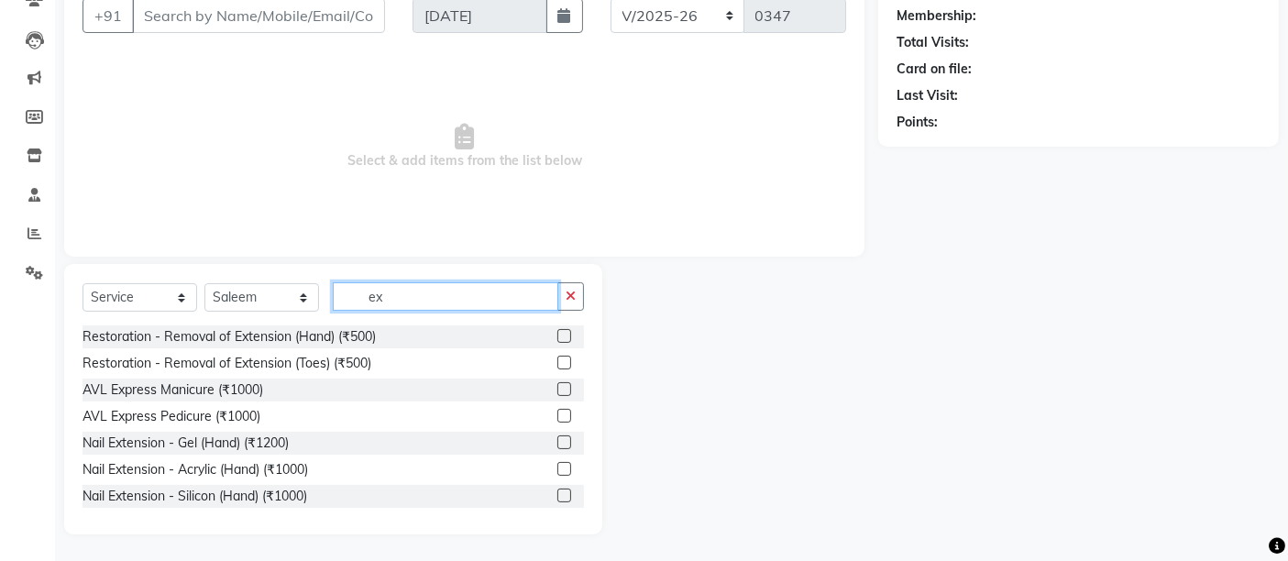
type input "ex"
click at [557, 389] on label at bounding box center [564, 389] width 14 height 14
click at [557, 389] on input "checkbox" at bounding box center [563, 390] width 12 height 12
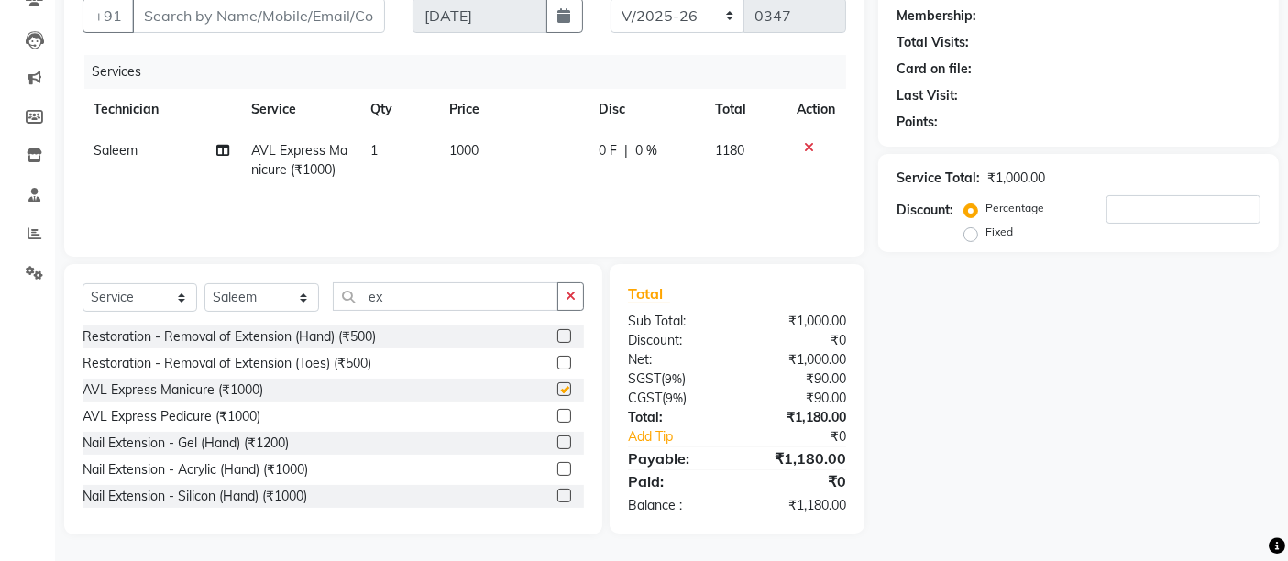
checkbox input "false"
drag, startPoint x: 390, startPoint y: 292, endPoint x: 240, endPoint y: 292, distance: 150.3
click at [240, 292] on div "Select Service Product Membership Package Voucher Prepaid Gift Card Select Tech…" at bounding box center [332, 303] width 501 height 43
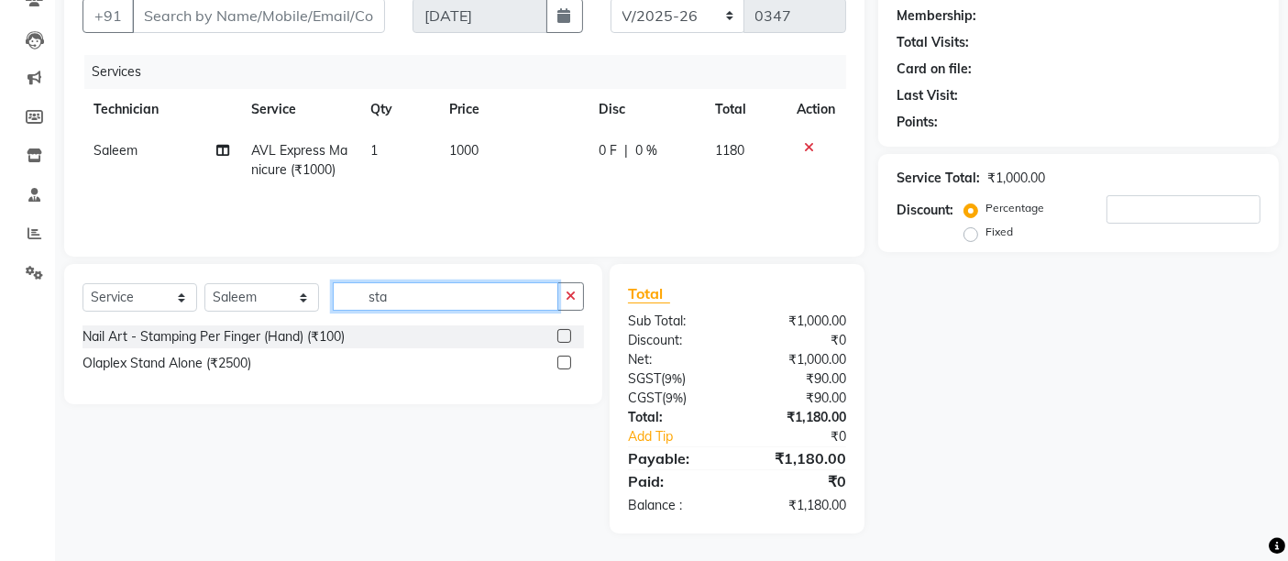
scroll to position [170, 0]
drag, startPoint x: 468, startPoint y: 303, endPoint x: 308, endPoint y: 303, distance: 160.4
click at [308, 303] on div "Select Service Product Membership Package Voucher Prepaid Gift Card Select Tech…" at bounding box center [332, 305] width 501 height 43
type input "soli"
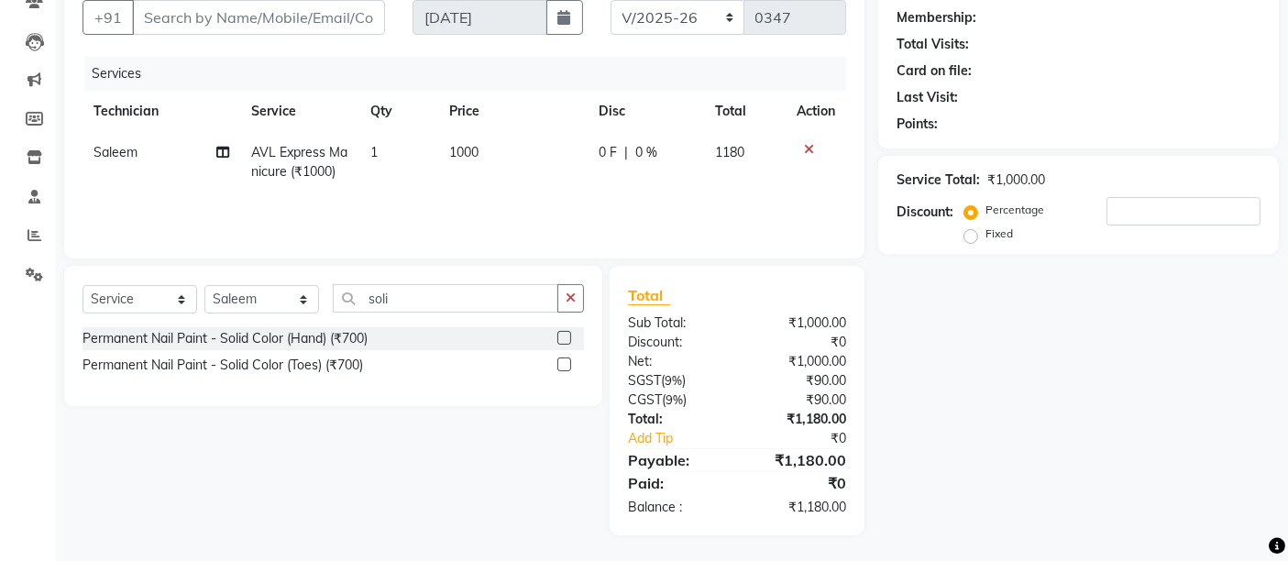
click at [559, 336] on label at bounding box center [564, 338] width 14 height 14
click at [559, 336] on input "checkbox" at bounding box center [563, 339] width 12 height 12
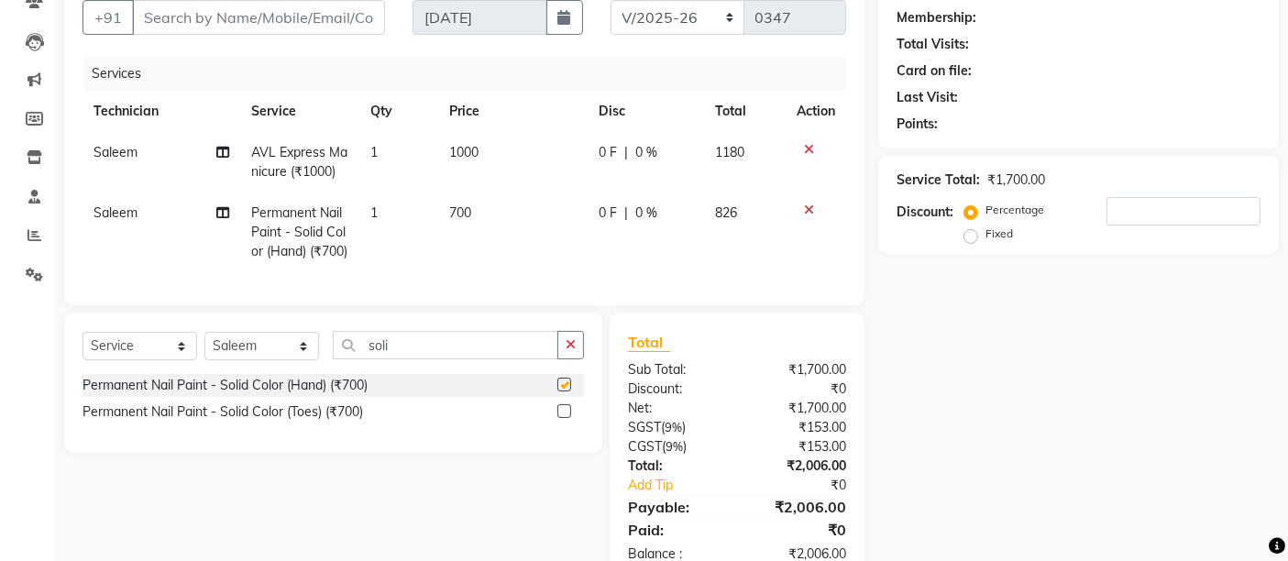
checkbox input "false"
drag, startPoint x: 408, startPoint y: 389, endPoint x: 288, endPoint y: 381, distance: 120.3
click at [288, 374] on div "Select Service Product Membership Package Voucher Prepaid Gift Card Select Tech…" at bounding box center [332, 352] width 501 height 43
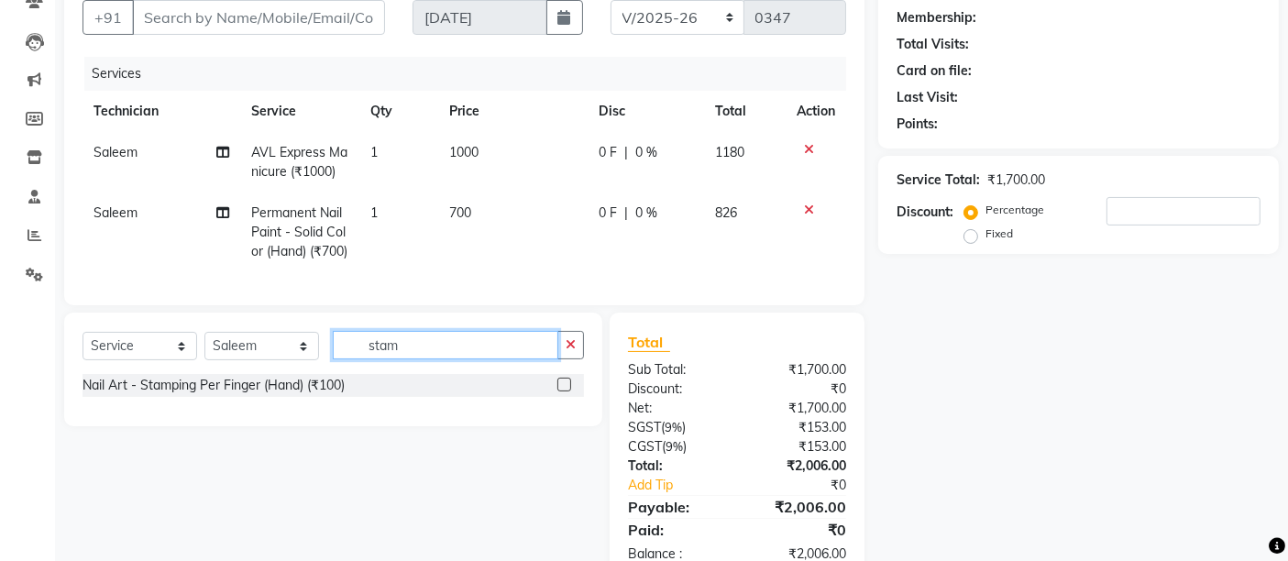
type input "stam"
click at [565, 391] on label at bounding box center [564, 385] width 14 height 14
click at [565, 391] on input "checkbox" at bounding box center [563, 385] width 12 height 12
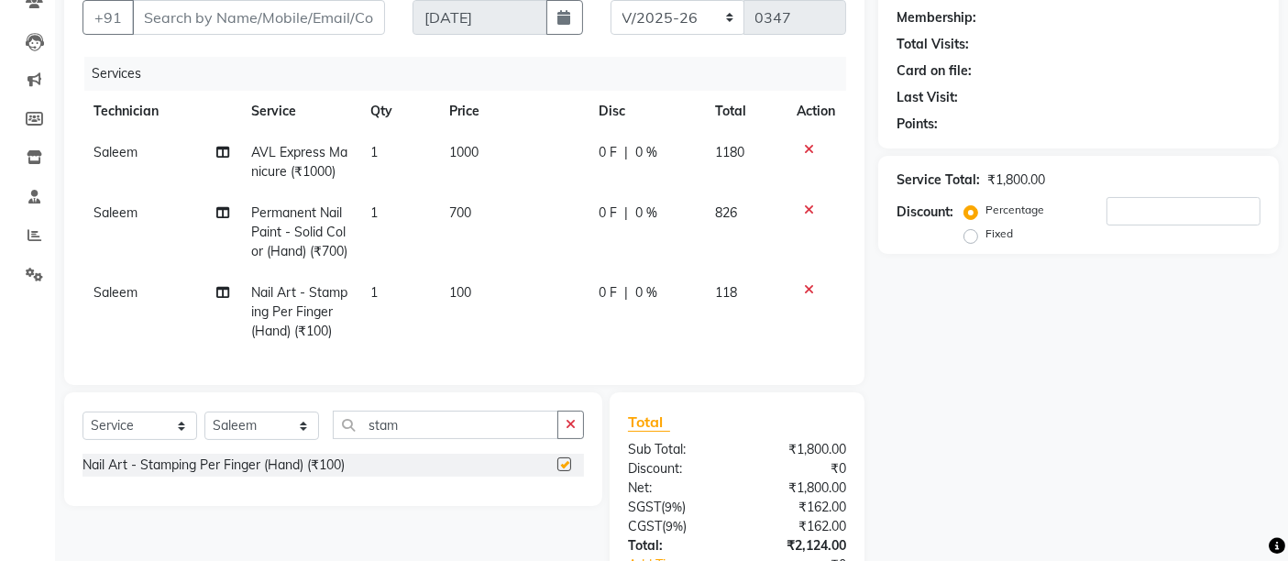
checkbox input "false"
drag, startPoint x: 409, startPoint y: 460, endPoint x: 283, endPoint y: 448, distance: 126.1
click at [283, 448] on div "Select Service Product Membership Package Voucher Prepaid Gift Card Select Tech…" at bounding box center [332, 432] width 501 height 43
type input "cat"
click at [468, 301] on span "100" at bounding box center [461, 292] width 22 height 16
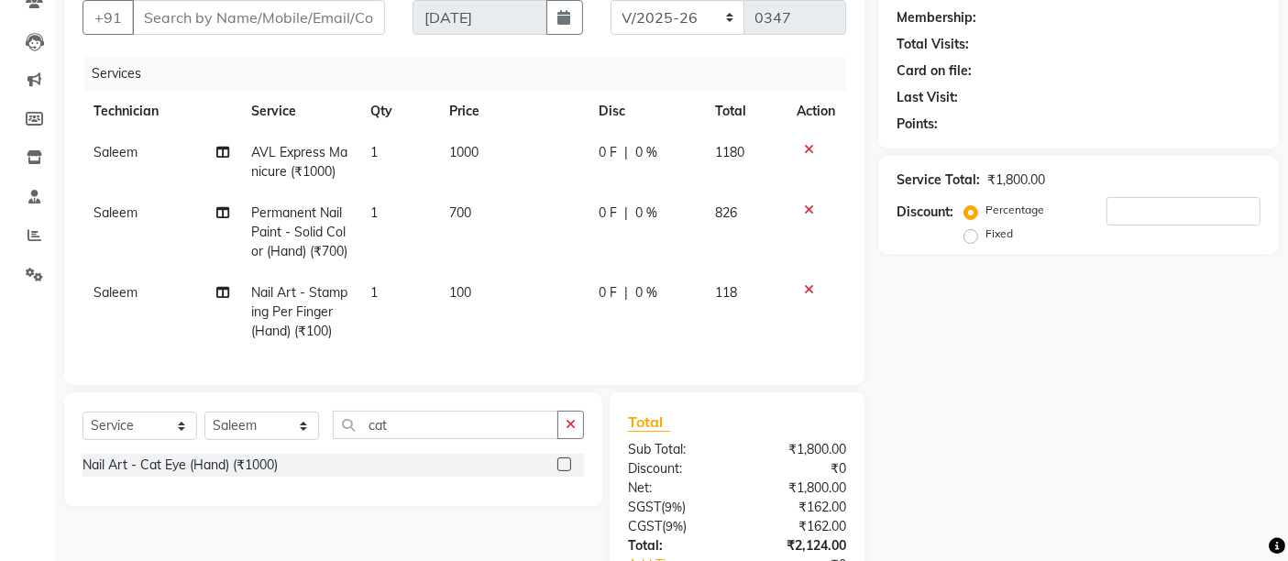
select select "86771"
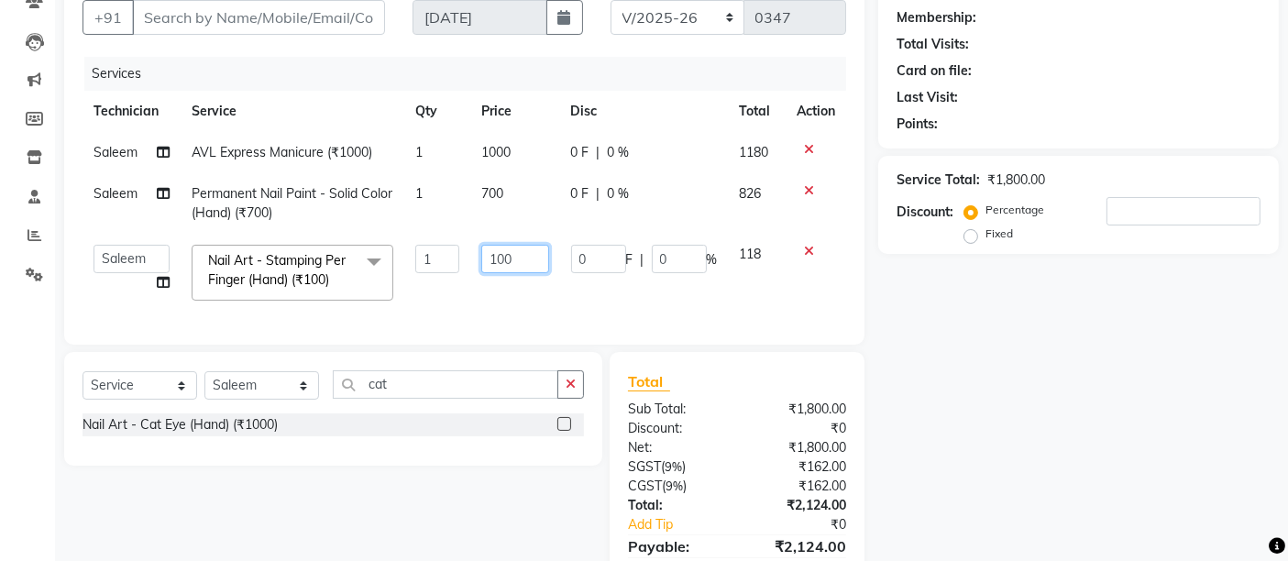
click at [515, 258] on input "100" at bounding box center [514, 259] width 67 height 28
type input "1"
type input "200"
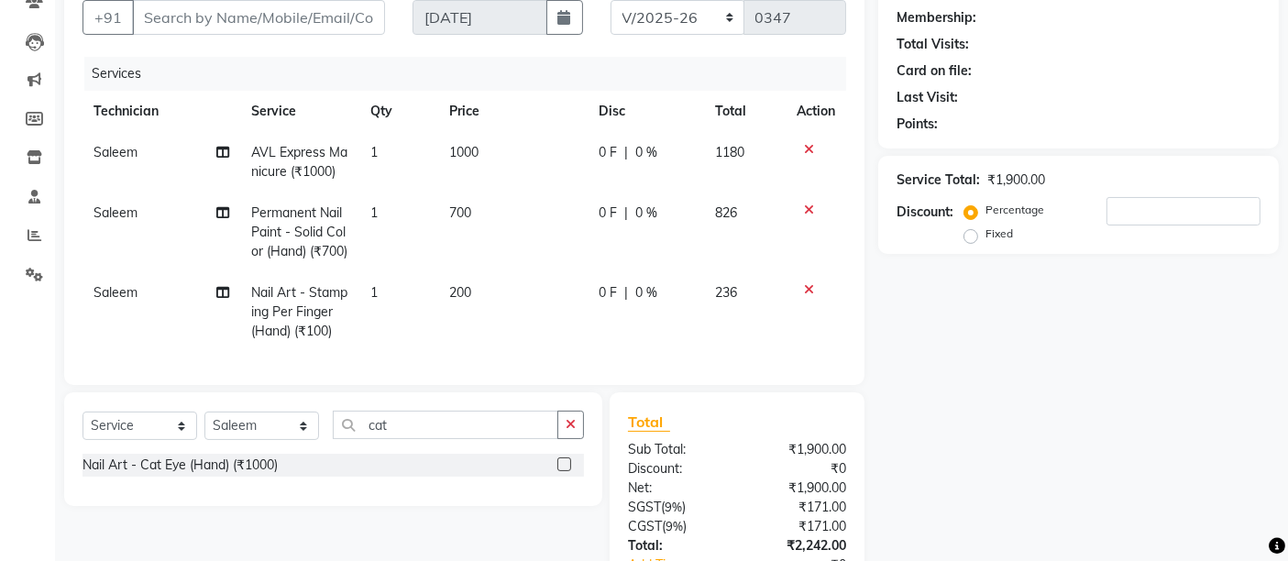
click at [378, 310] on td "1" at bounding box center [398, 312] width 79 height 80
select select "86771"
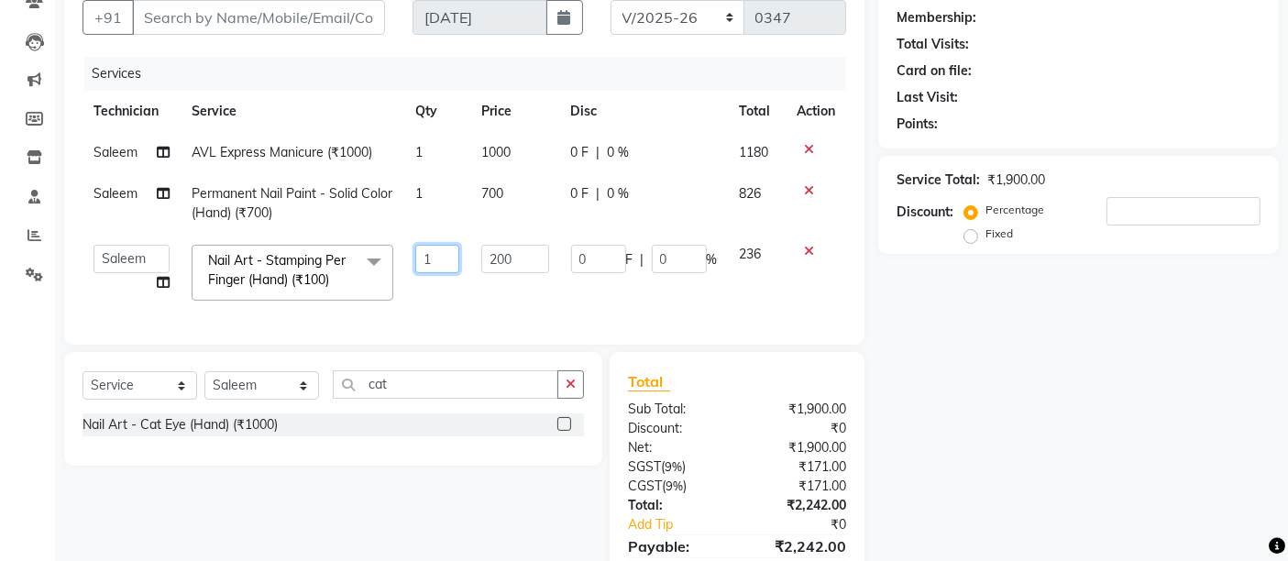
click at [440, 254] on input "1" at bounding box center [437, 259] width 45 height 28
type input "2"
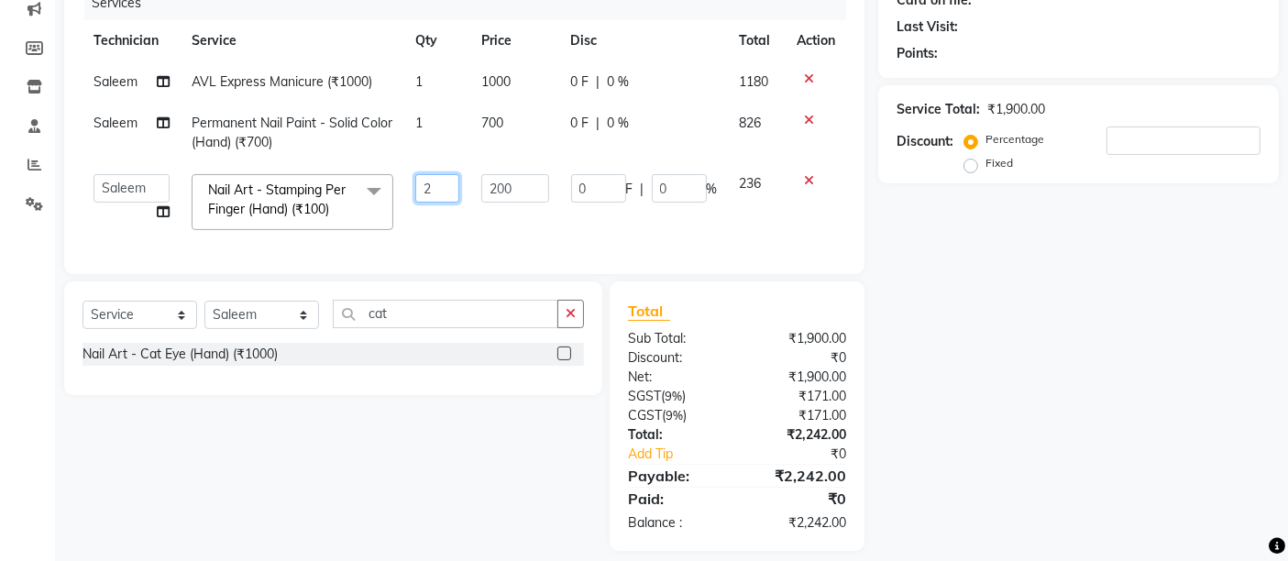
scroll to position [272, 0]
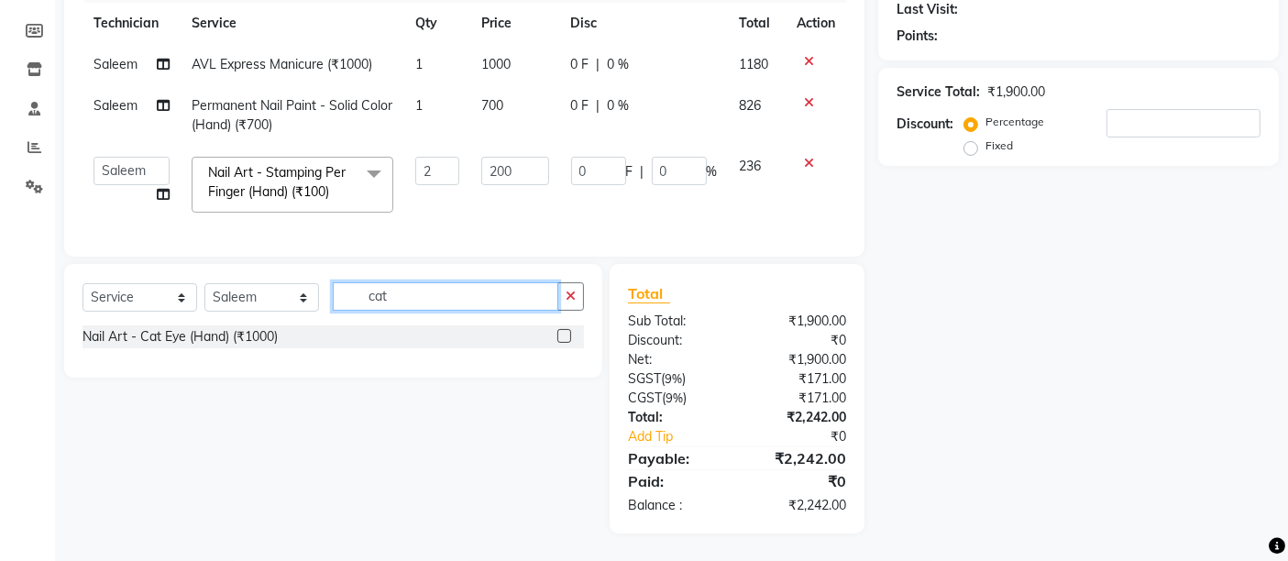
click at [461, 304] on div "Client +91 Date 01-09-2025 Invoice Number BTH/2025-26 RED/2025-26 V/2025 V/2025…" at bounding box center [464, 206] width 828 height 654
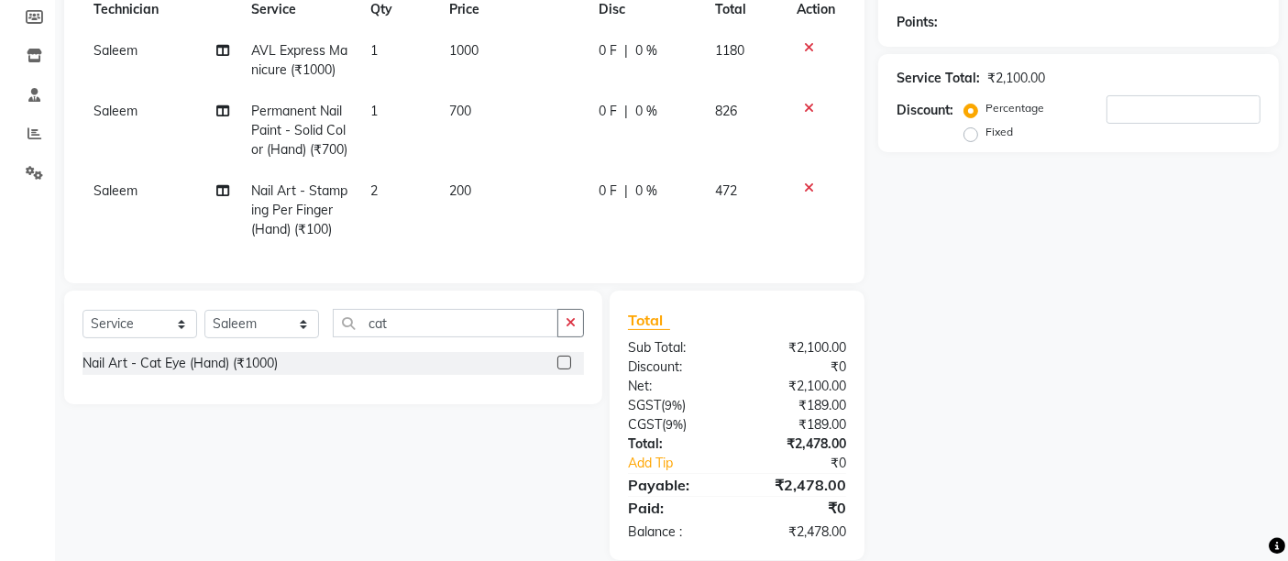
click at [565, 369] on label at bounding box center [564, 363] width 14 height 14
click at [565, 369] on input "checkbox" at bounding box center [563, 363] width 12 height 12
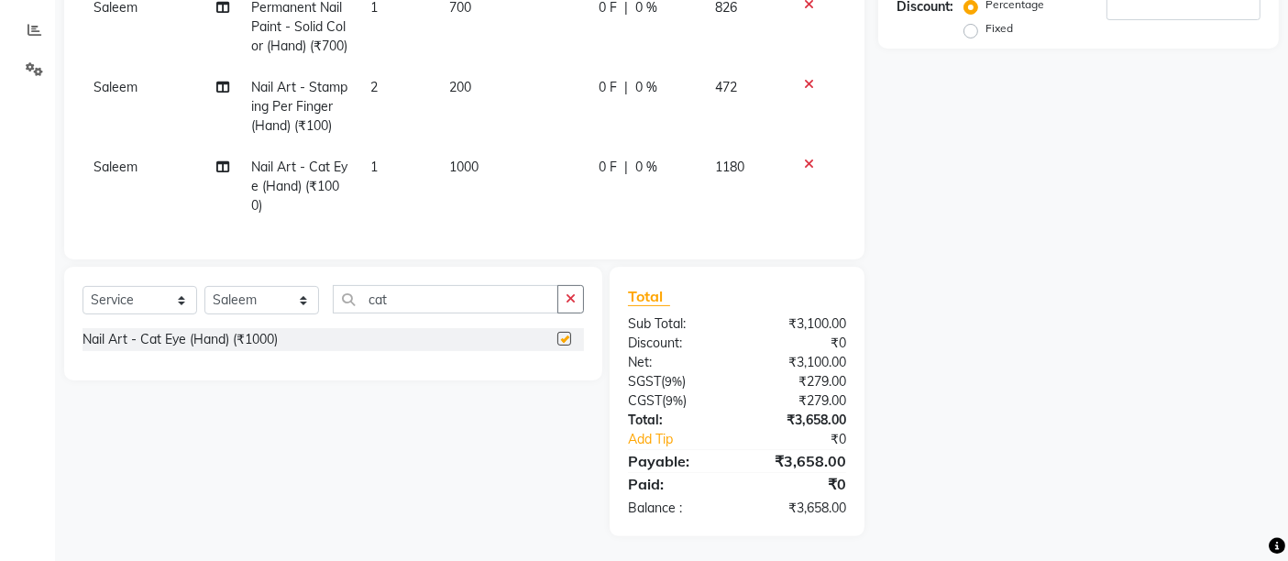
checkbox input "false"
click at [484, 149] on td "1000" at bounding box center [513, 184] width 148 height 80
select select "86771"
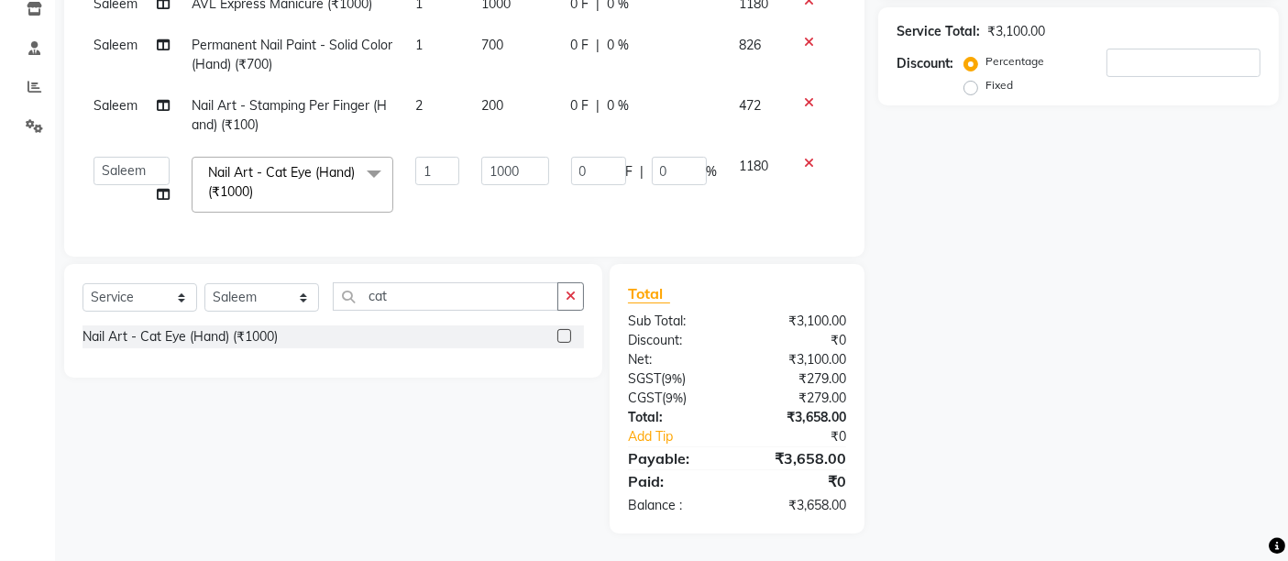
scroll to position [332, 0]
drag, startPoint x: 529, startPoint y: 158, endPoint x: 518, endPoint y: 159, distance: 11.1
click at [518, 159] on input "1000" at bounding box center [514, 171] width 67 height 28
type input "100"
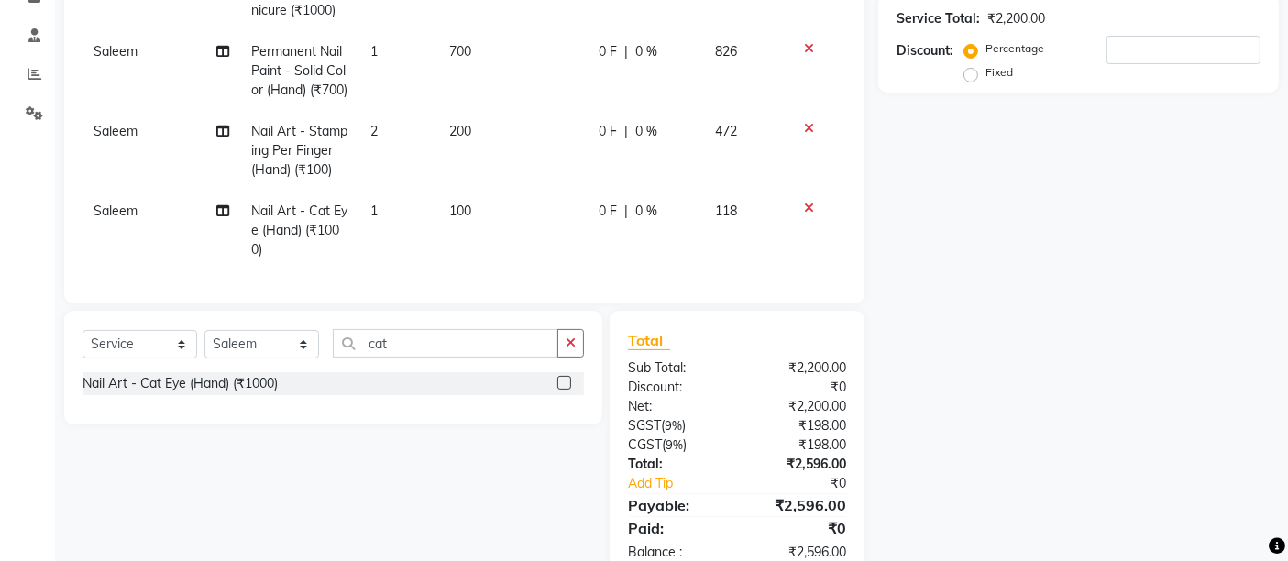
click at [378, 223] on td "1" at bounding box center [398, 231] width 79 height 80
select select "86771"
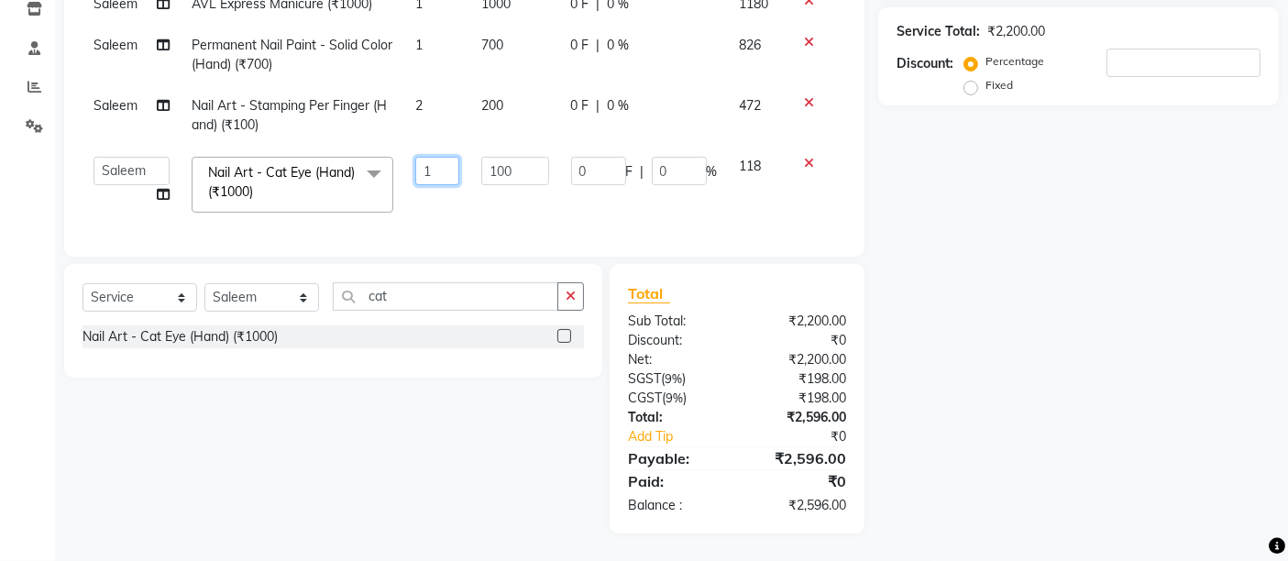
click at [432, 166] on input "1" at bounding box center [437, 171] width 45 height 28
type input "2"
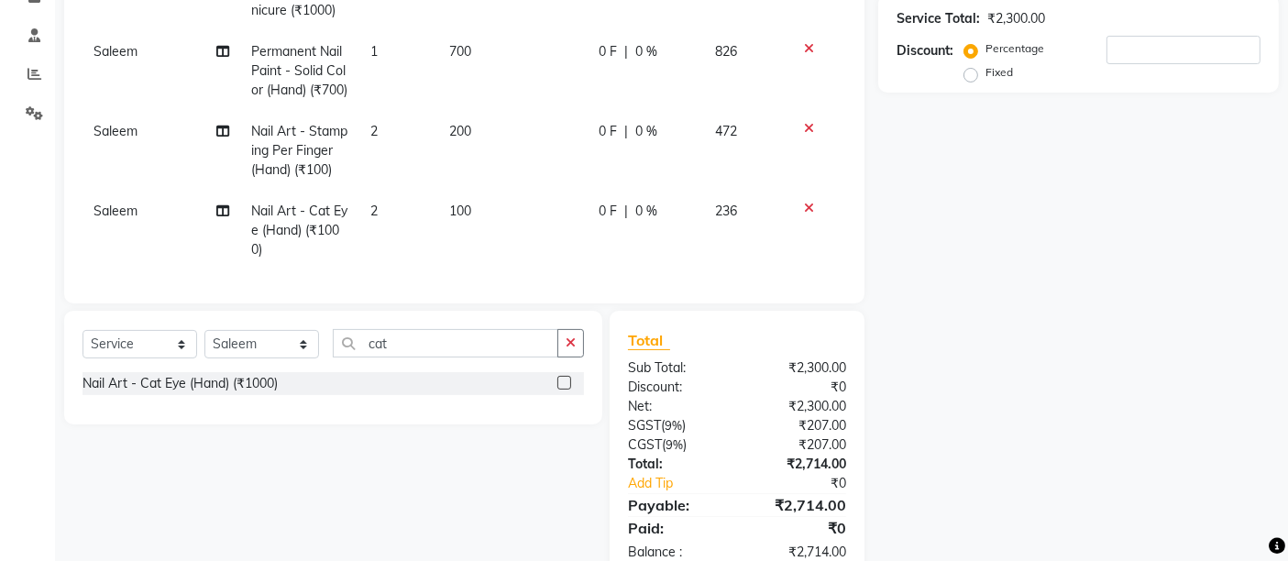
click at [426, 212] on div "Services Technician Service Qty Price Disc Total Action Saleem AVL Express Mani…" at bounding box center [463, 90] width 763 height 389
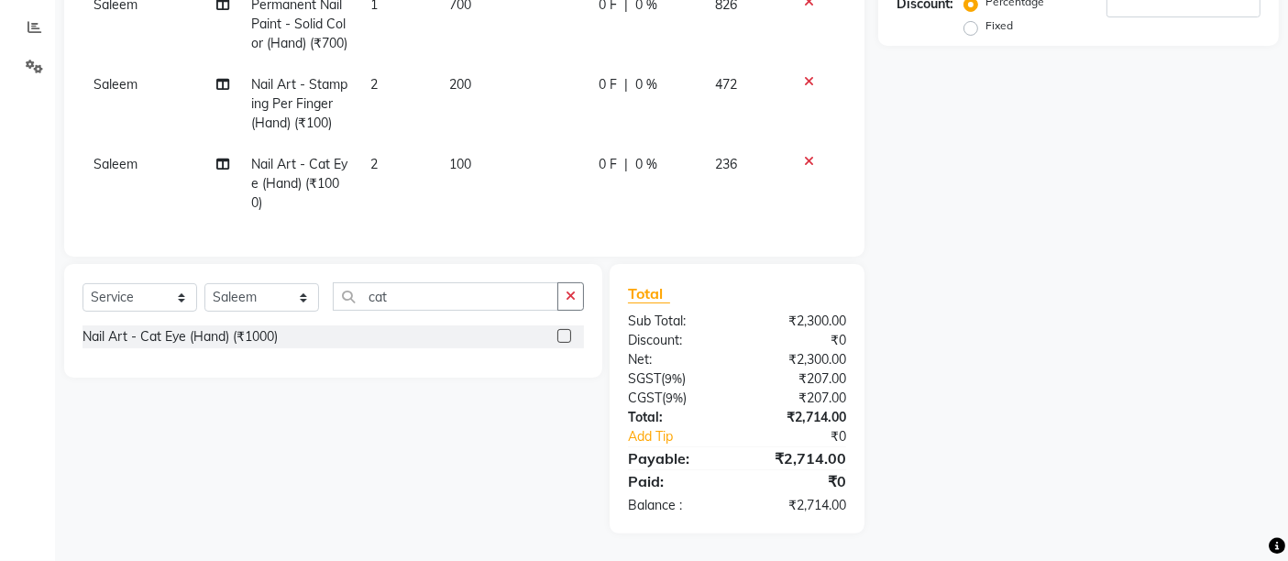
scroll to position [5, 0]
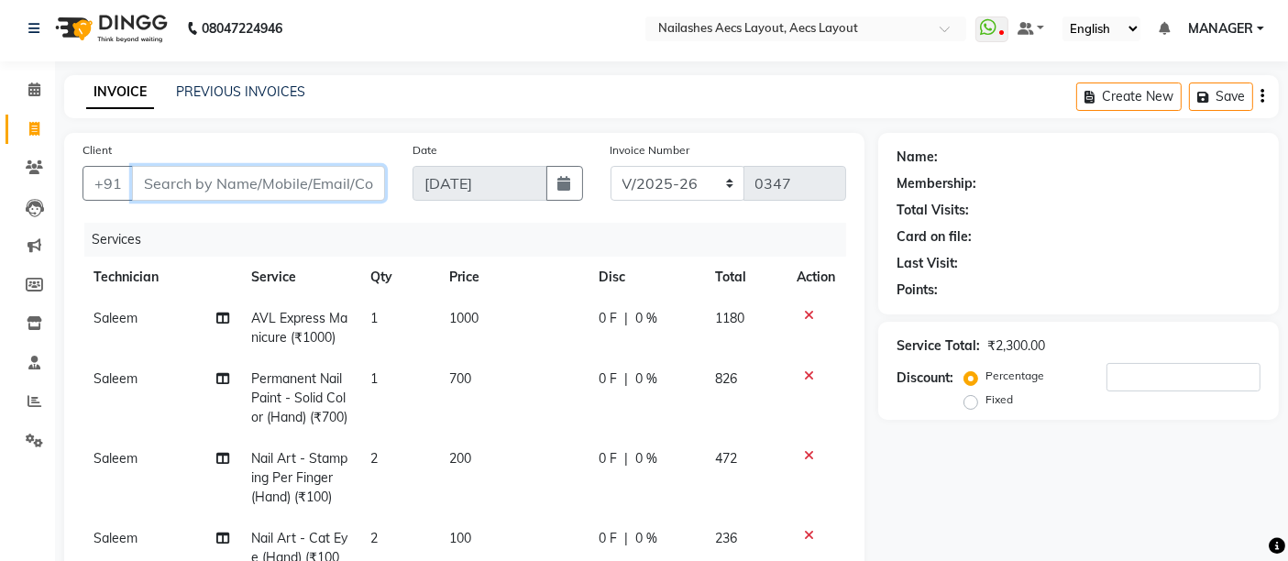
click at [289, 195] on input "Client" at bounding box center [258, 183] width 253 height 35
type input "l"
type input "0"
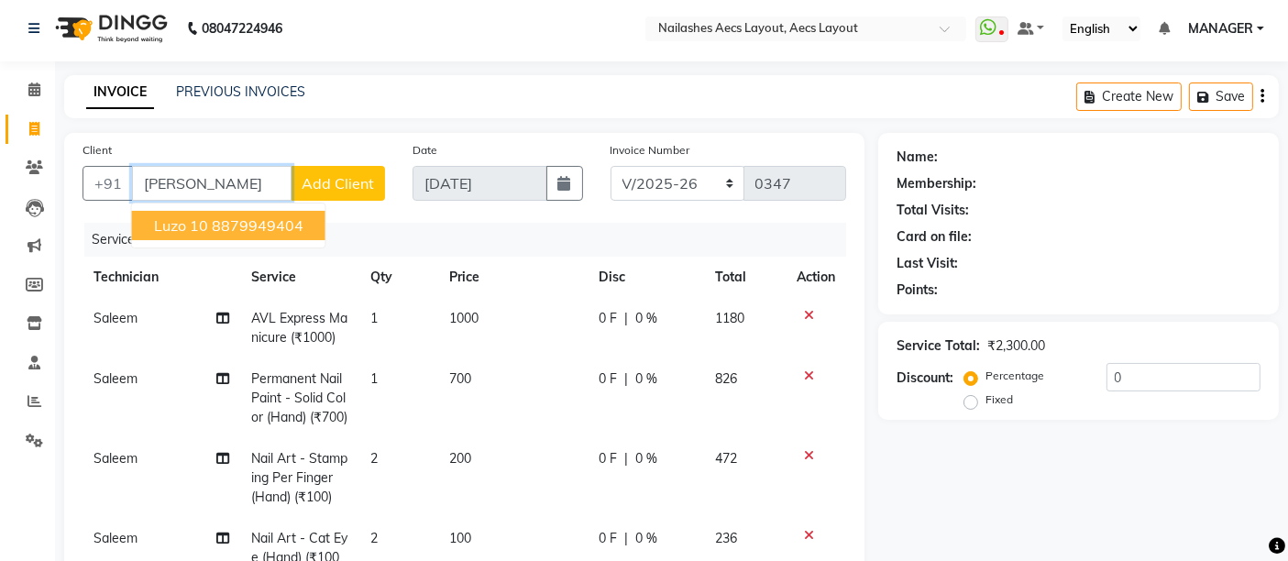
click at [259, 224] on ngb-highlight "8879949404" at bounding box center [258, 225] width 92 height 18
type input "8879949404"
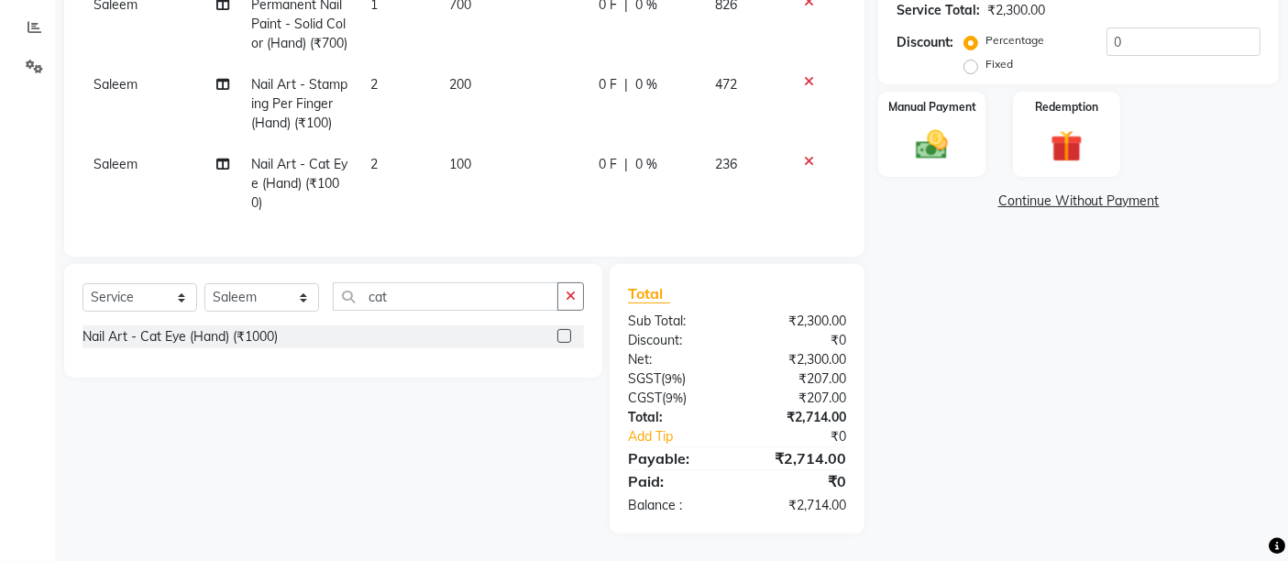
select select "1: Object"
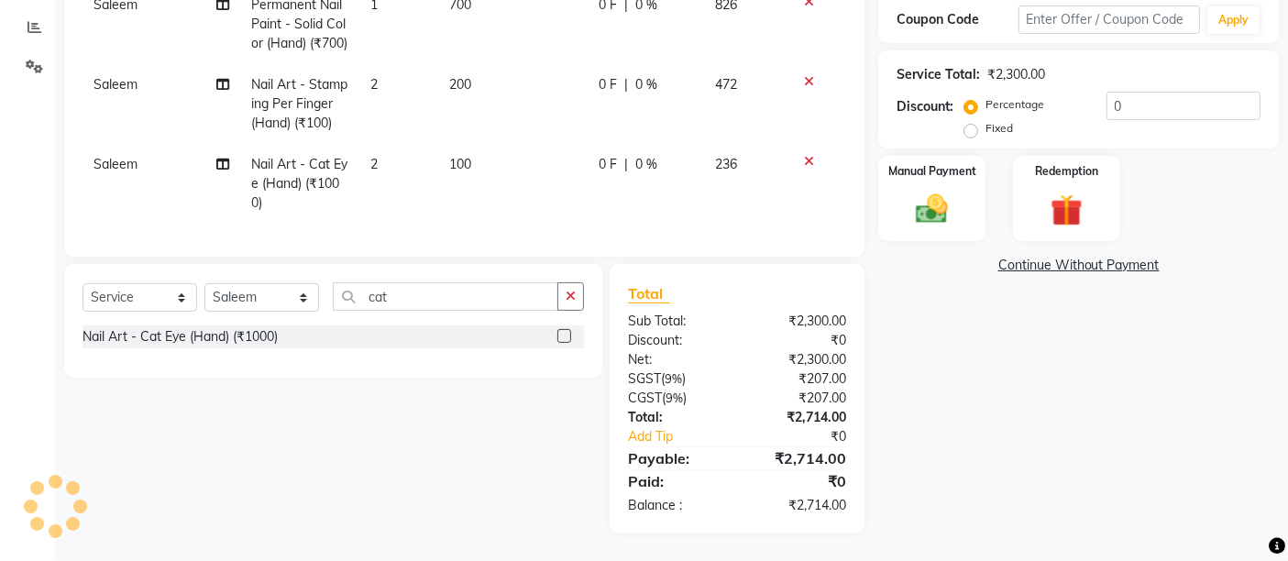
scroll to position [411, 0]
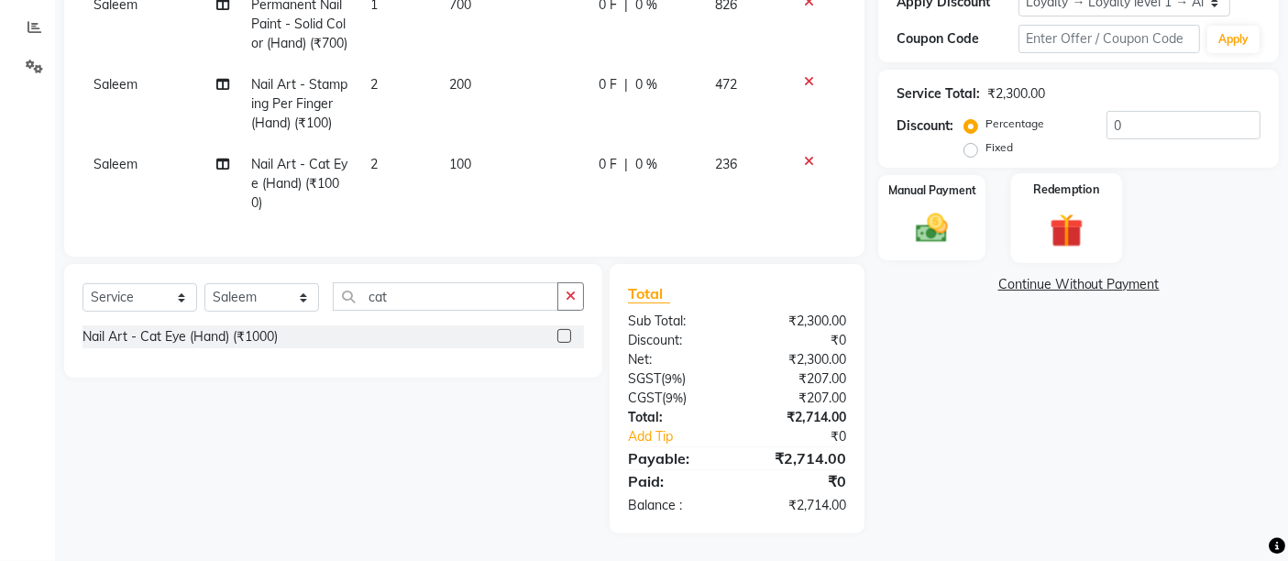
click at [1047, 209] on img at bounding box center [1065, 230] width 55 height 42
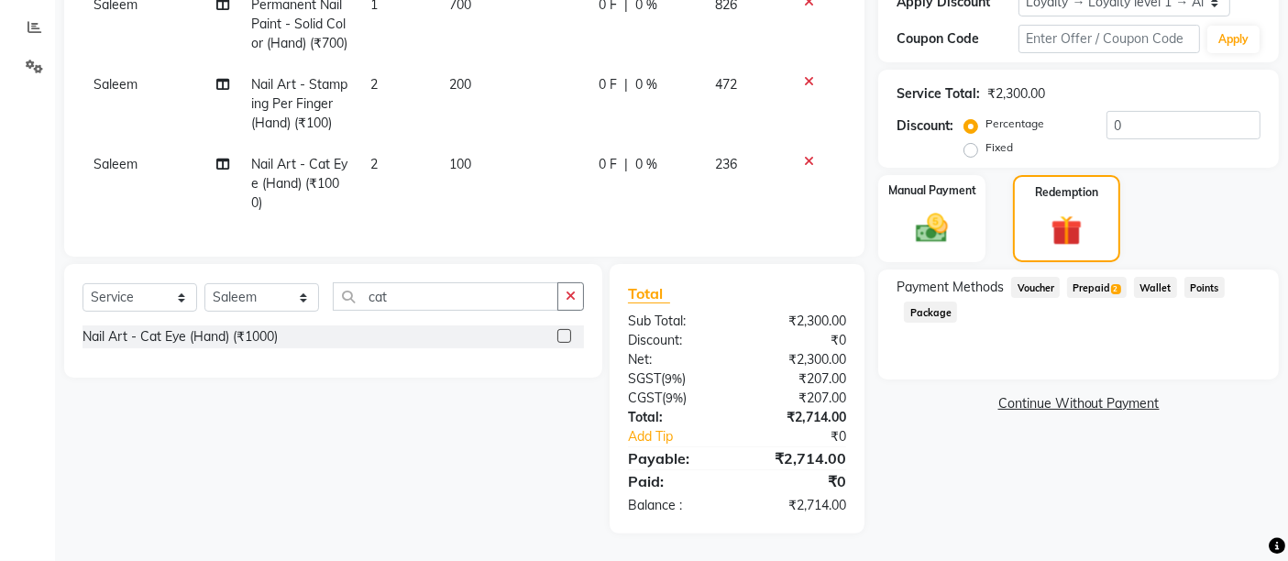
click at [1107, 277] on span "Prepaid 2" at bounding box center [1097, 287] width 60 height 21
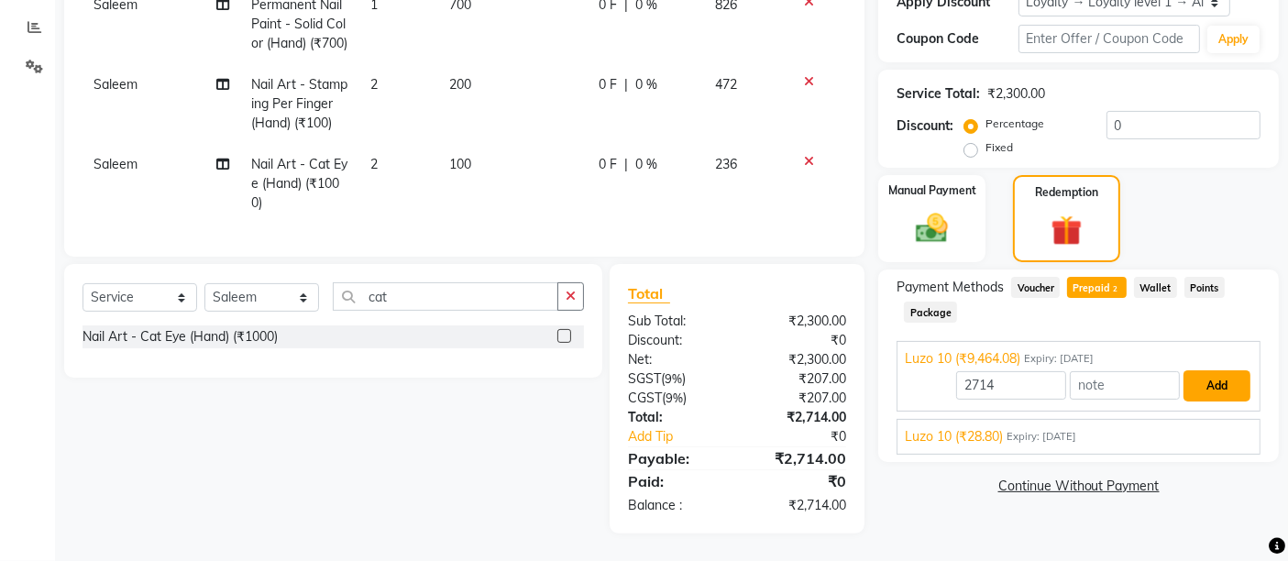
click at [1215, 370] on button "Add" at bounding box center [1216, 385] width 67 height 31
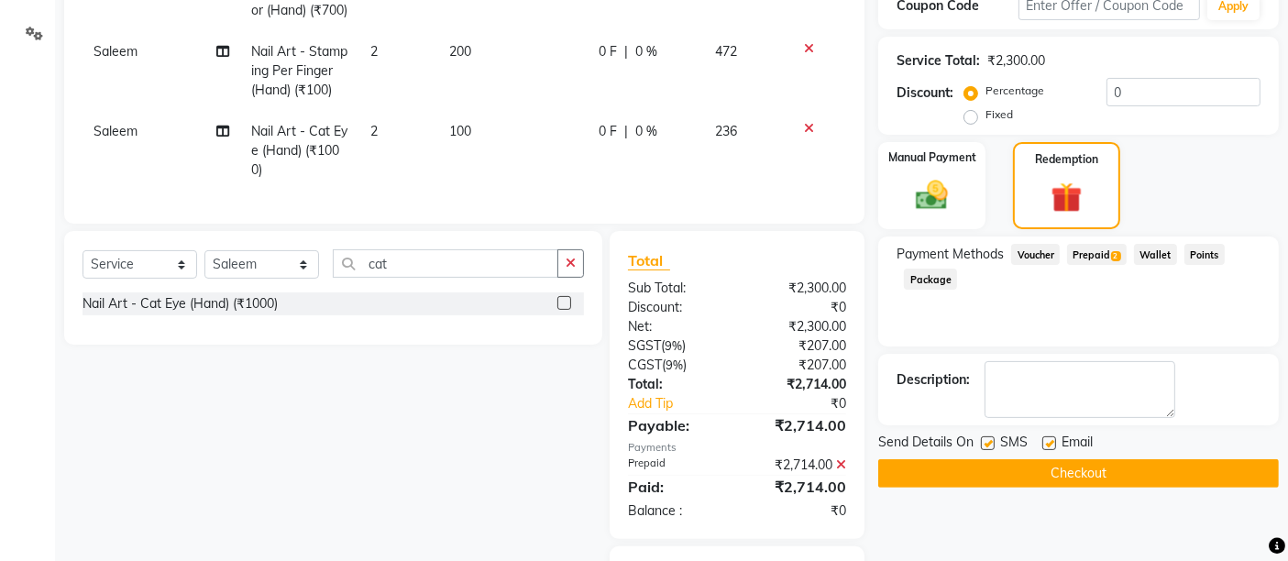
scroll to position [541, 0]
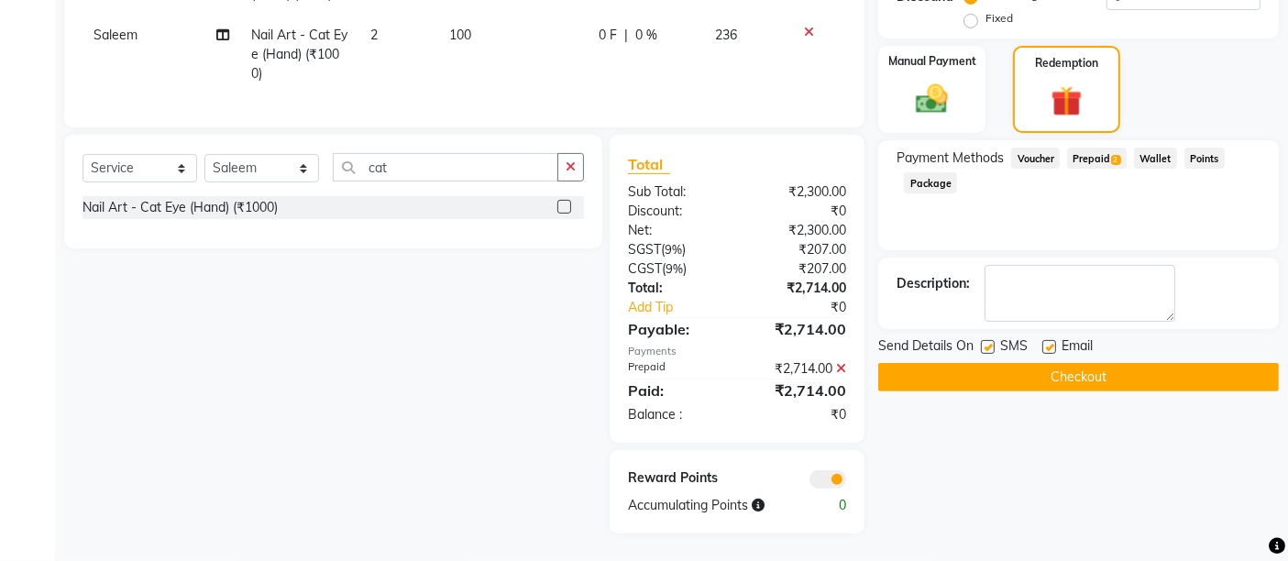
click at [1122, 363] on button "Checkout" at bounding box center [1078, 377] width 400 height 28
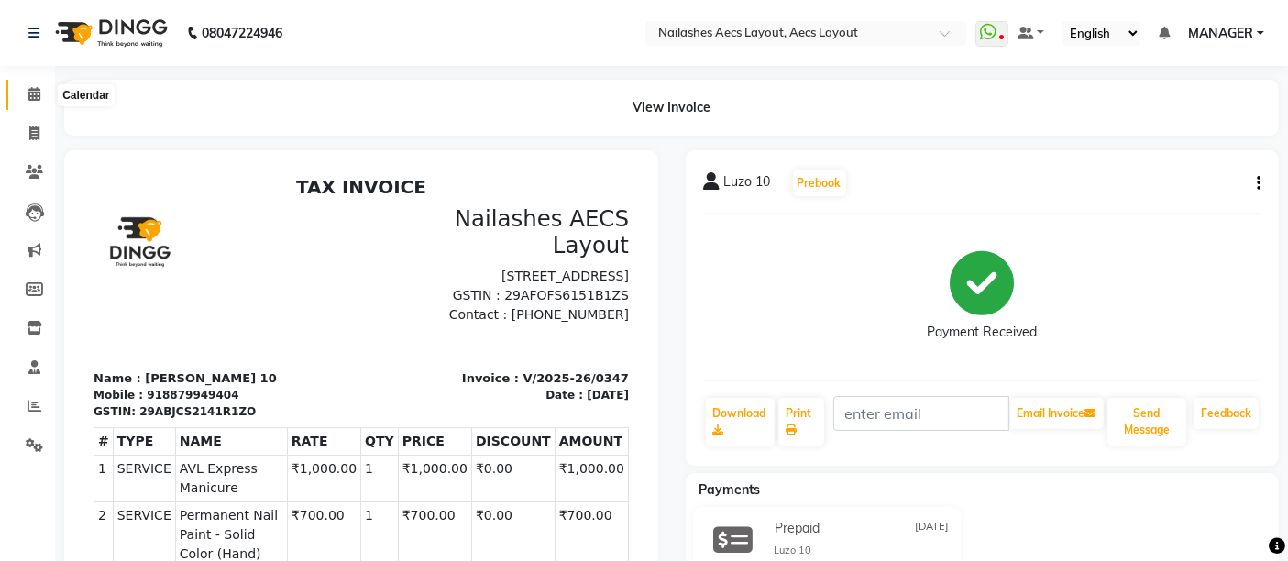
click at [26, 94] on span at bounding box center [34, 94] width 32 height 21
